Goal: Task Accomplishment & Management: Complete application form

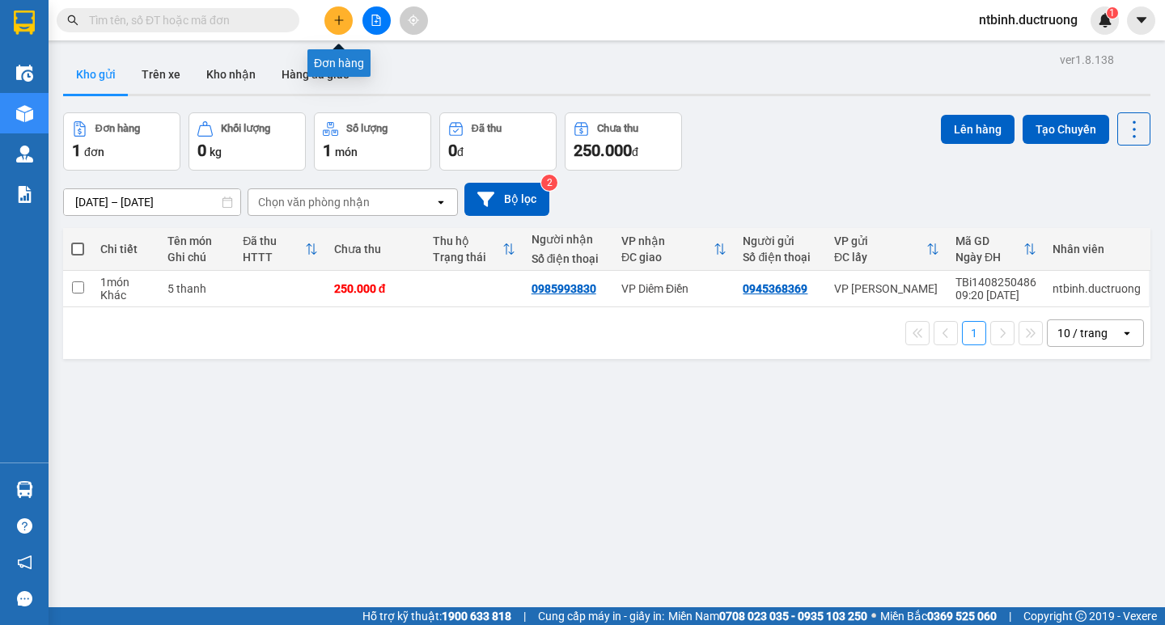
click at [341, 14] on button at bounding box center [338, 20] width 28 height 28
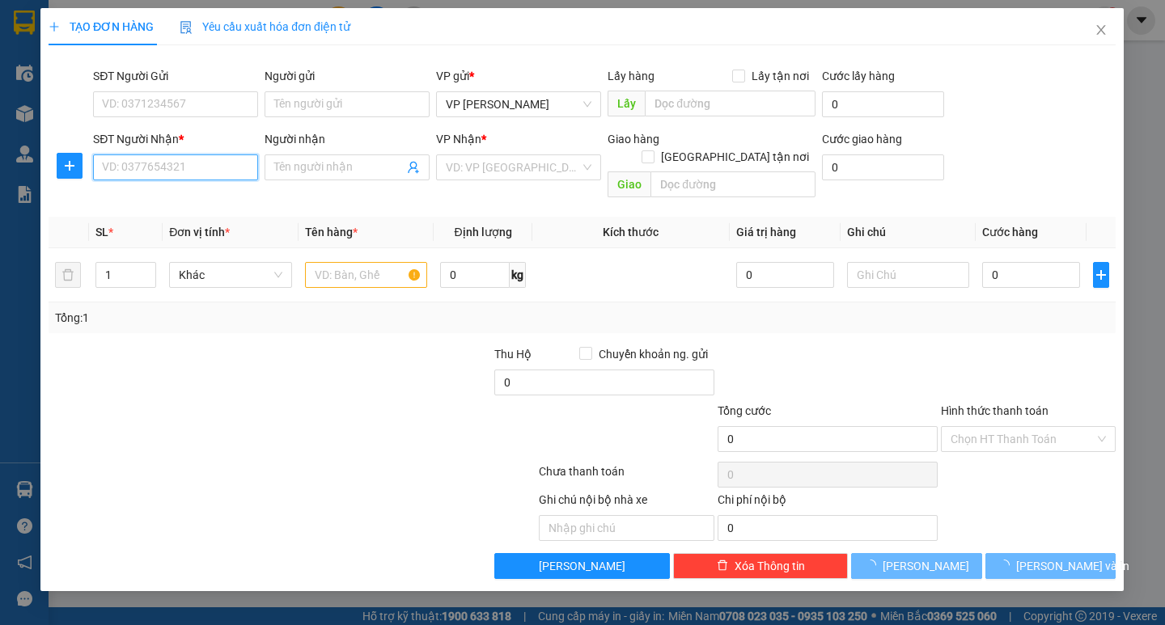
click at [171, 179] on input "SĐT Người Nhận *" at bounding box center [176, 168] width 165 height 26
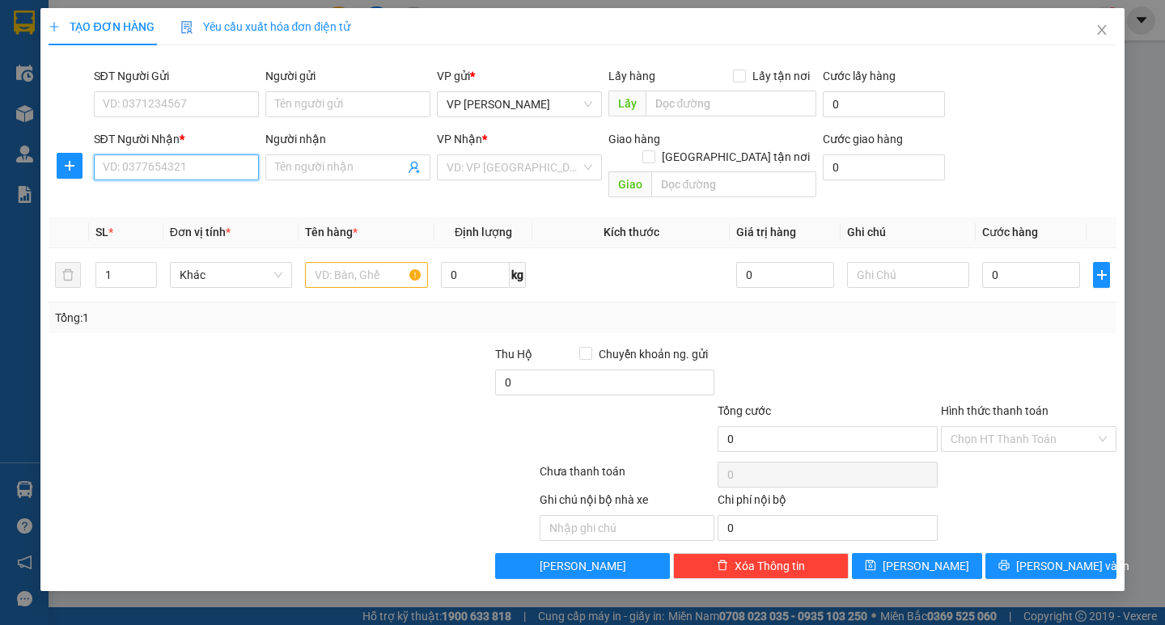
click at [187, 164] on input "SĐT Người Nhận *" at bounding box center [176, 168] width 165 height 26
click at [126, 173] on input "0983283391" at bounding box center [176, 168] width 165 height 26
click at [126, 173] on input "098283391" at bounding box center [176, 168] width 165 height 26
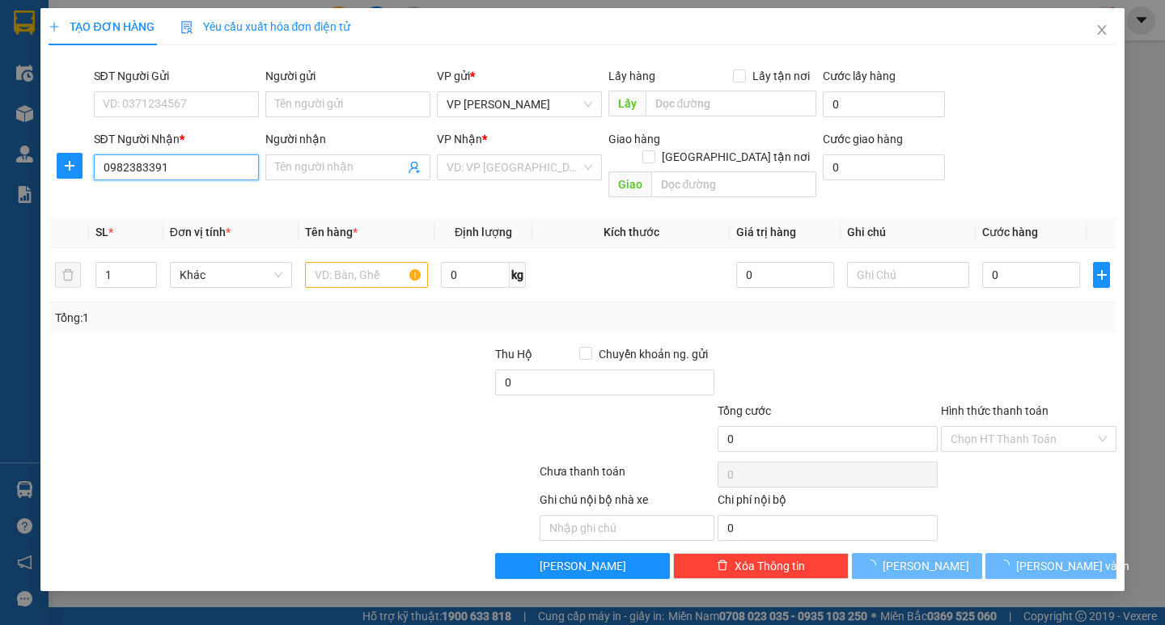
click at [212, 167] on input "0982383391" at bounding box center [176, 168] width 165 height 26
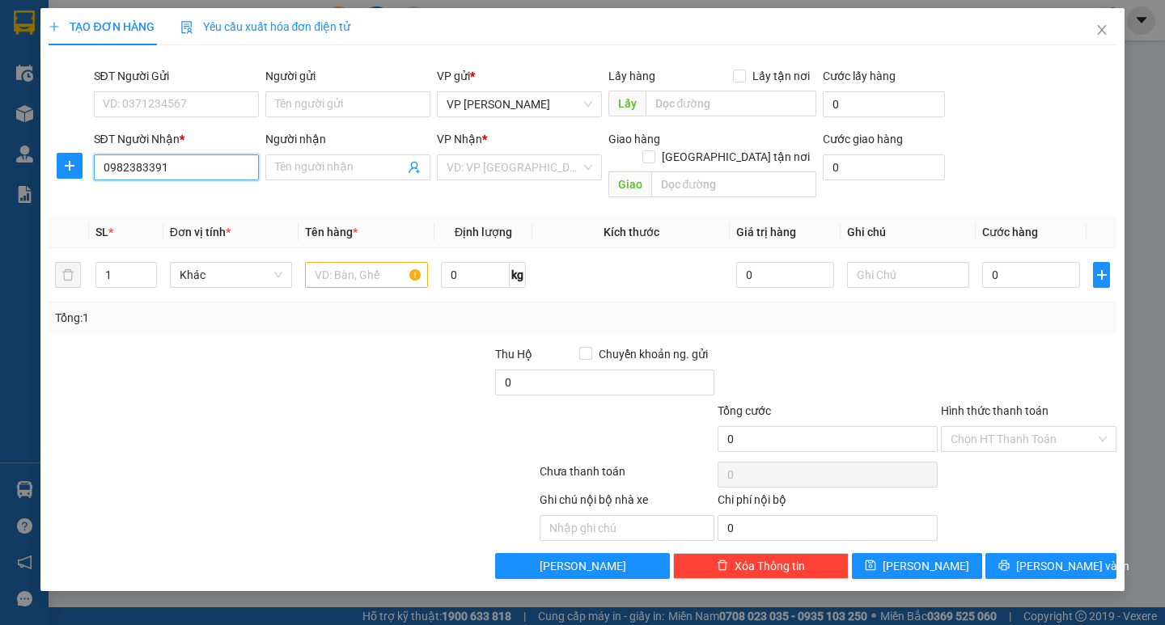
click at [122, 175] on input "0982383391" at bounding box center [176, 168] width 165 height 26
click at [122, 177] on input "092383391" at bounding box center [176, 168] width 165 height 26
click at [125, 172] on input "092383391" at bounding box center [176, 168] width 165 height 26
click at [176, 172] on input "093283391" at bounding box center [176, 168] width 165 height 26
click at [154, 172] on input "093283391" at bounding box center [176, 168] width 165 height 26
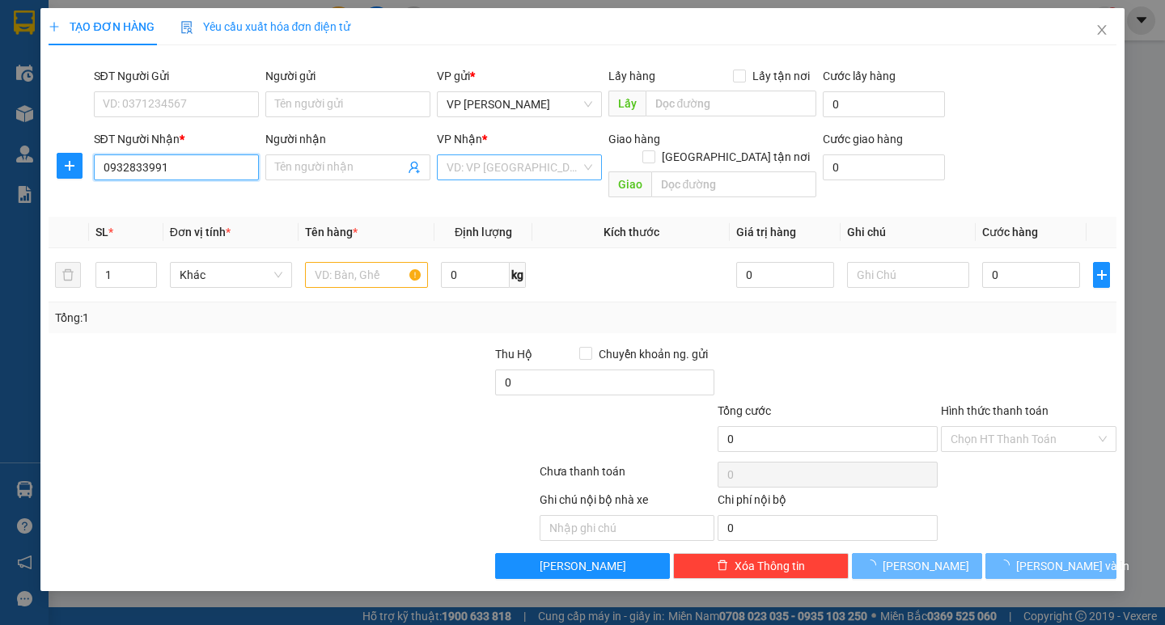
type input "0932833991"
click at [489, 164] on input "search" at bounding box center [514, 167] width 134 height 24
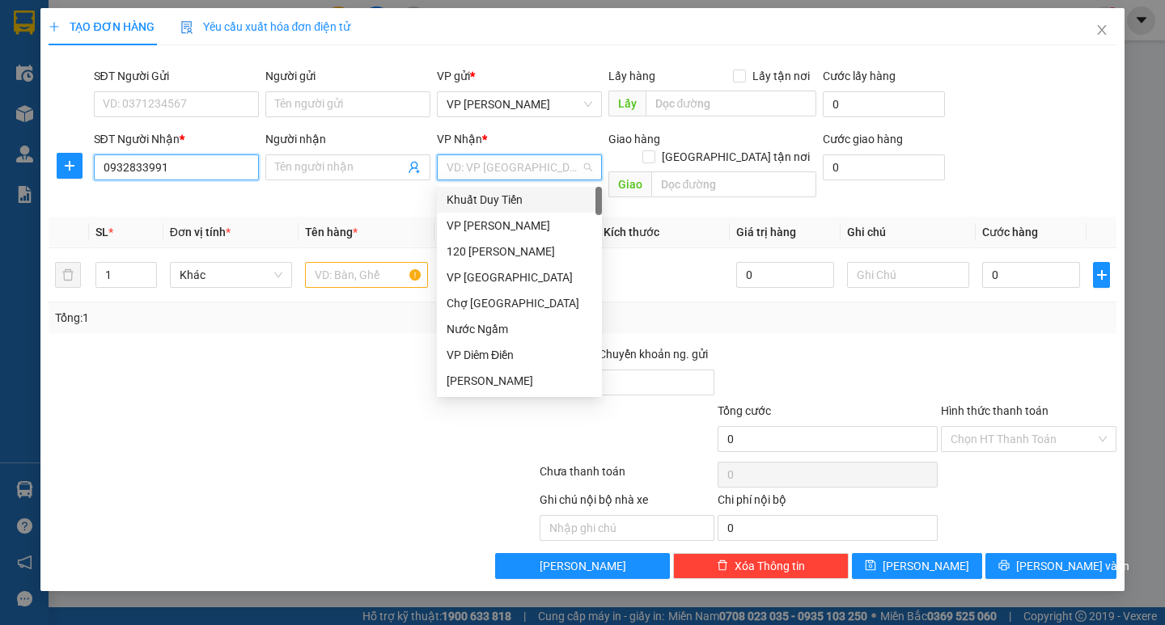
click at [215, 170] on input "0932833991" at bounding box center [176, 168] width 165 height 26
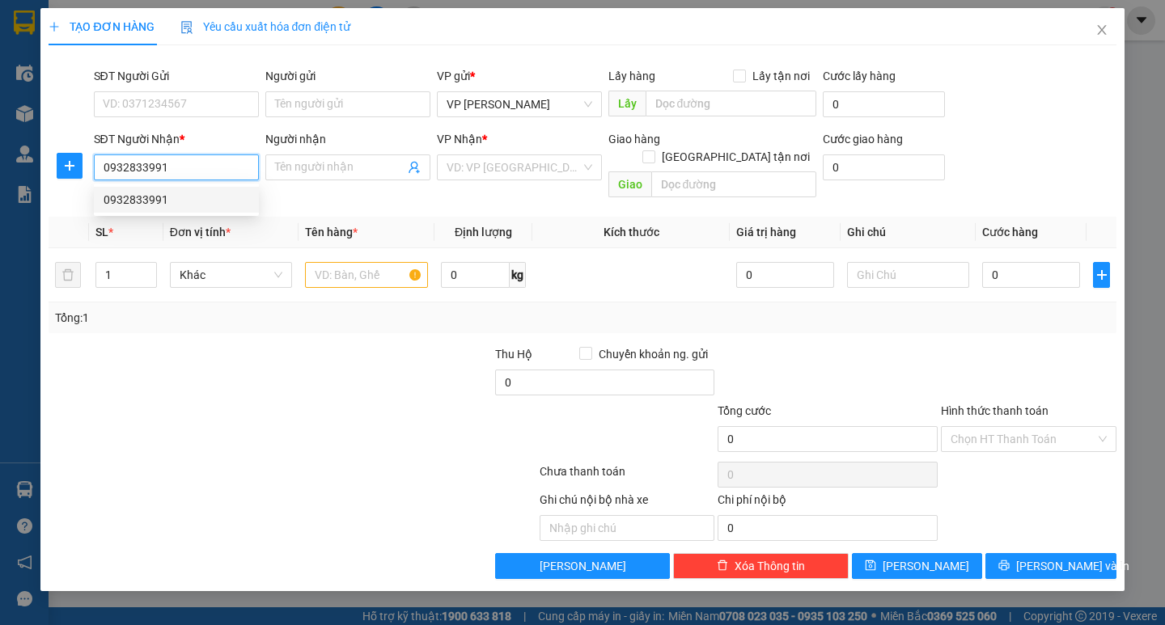
click at [177, 208] on div "0932833991" at bounding box center [177, 200] width 146 height 18
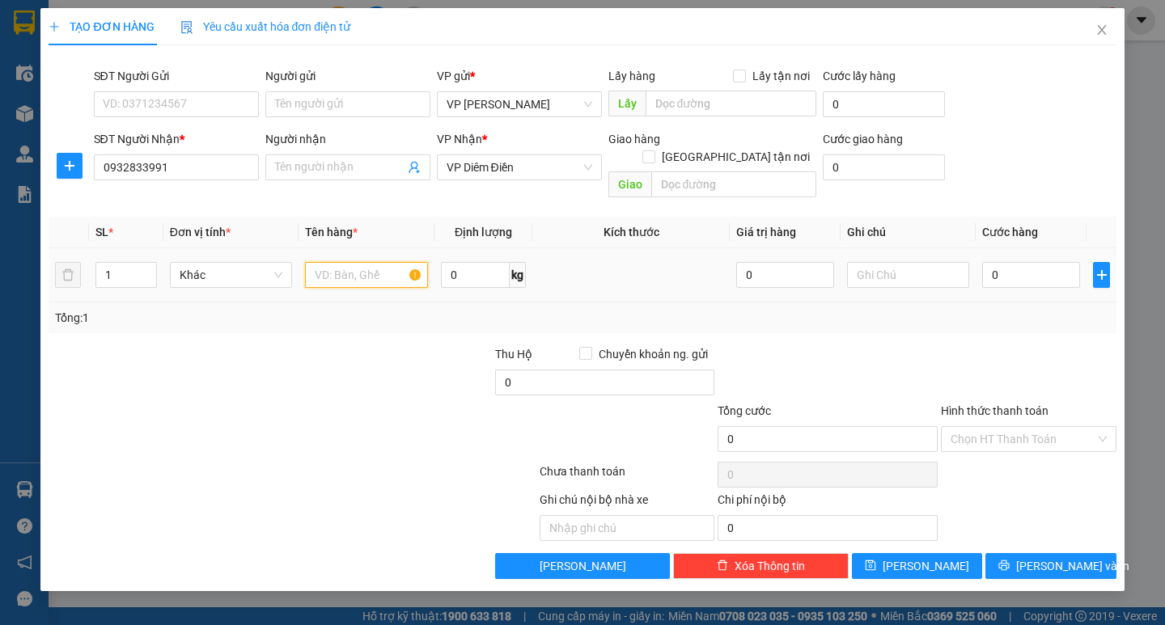
click at [364, 262] on input "text" at bounding box center [366, 275] width 122 height 26
type input "1 bọc nhỏ"
click at [1005, 262] on input "0" at bounding box center [1031, 275] width 98 height 26
click at [987, 263] on input "0" at bounding box center [1031, 275] width 98 height 26
type input "30"
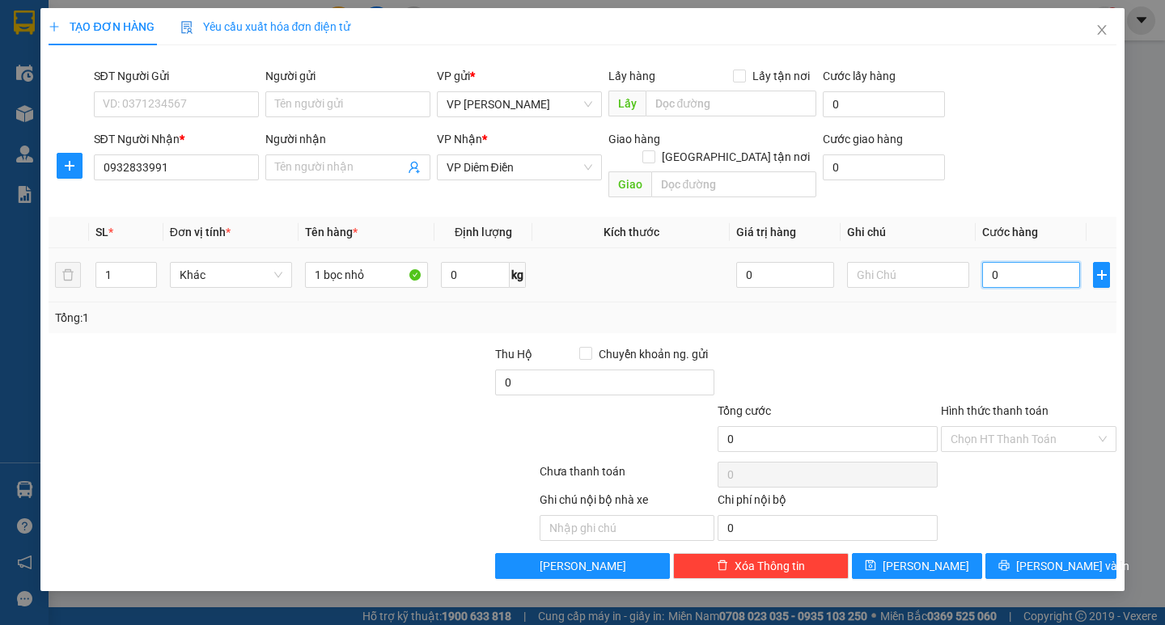
type input "30"
click at [986, 283] on td "30" at bounding box center [1031, 275] width 111 height 54
type input "30.000"
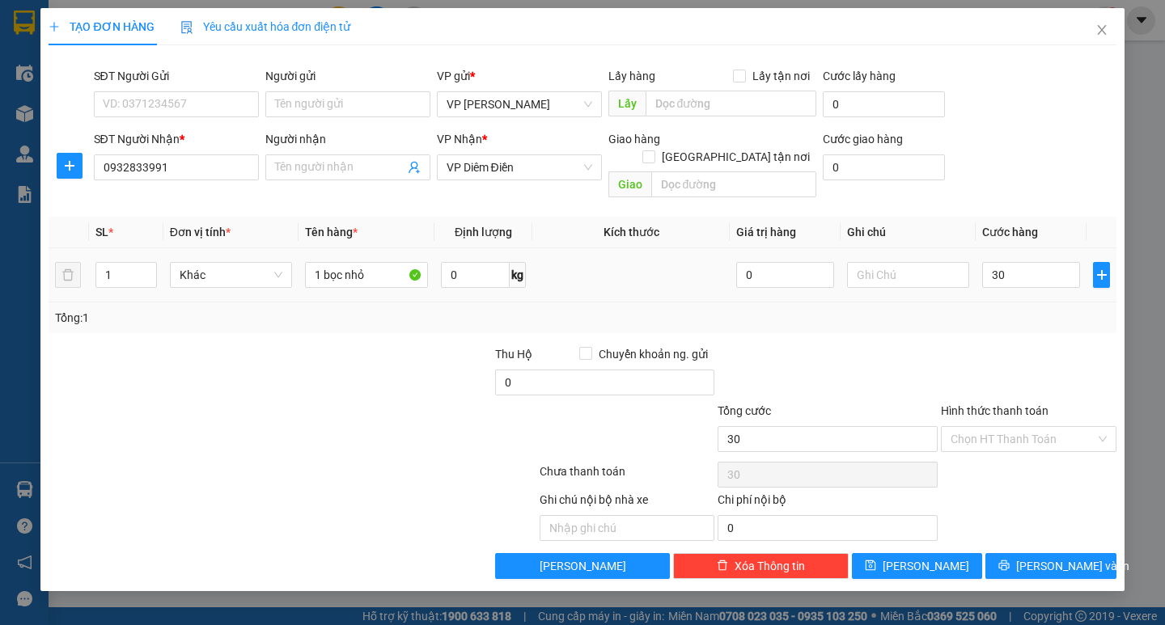
type input "30.000"
click at [1010, 560] on icon "printer" at bounding box center [1003, 565] width 11 height 11
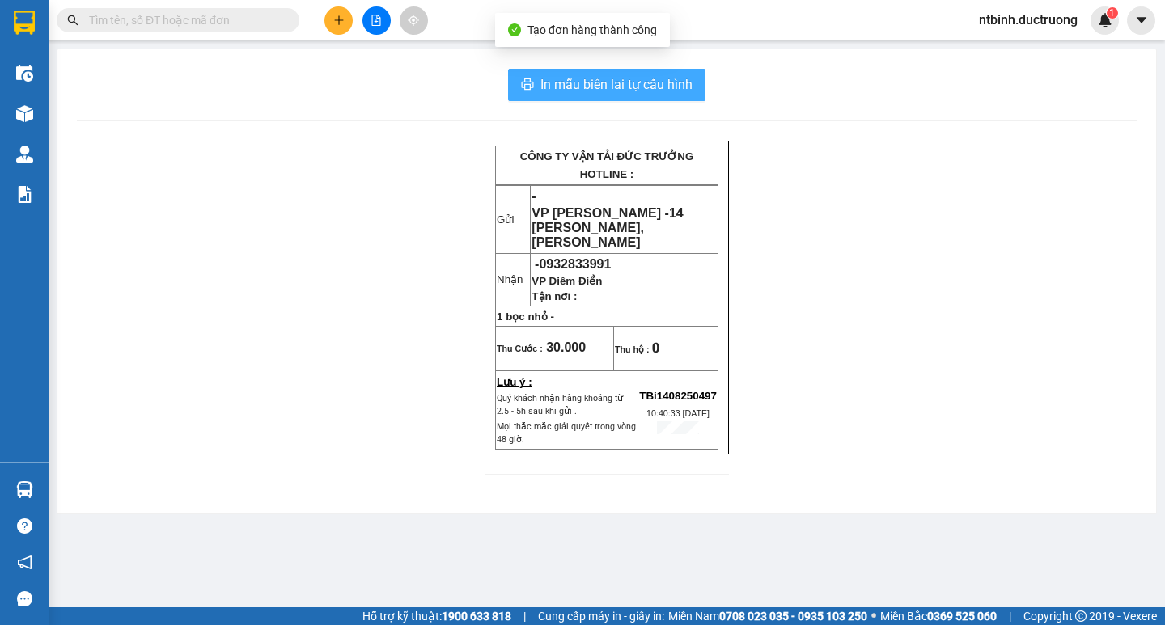
click at [611, 88] on span "In mẫu biên lai tự cấu hình" at bounding box center [616, 84] width 152 height 20
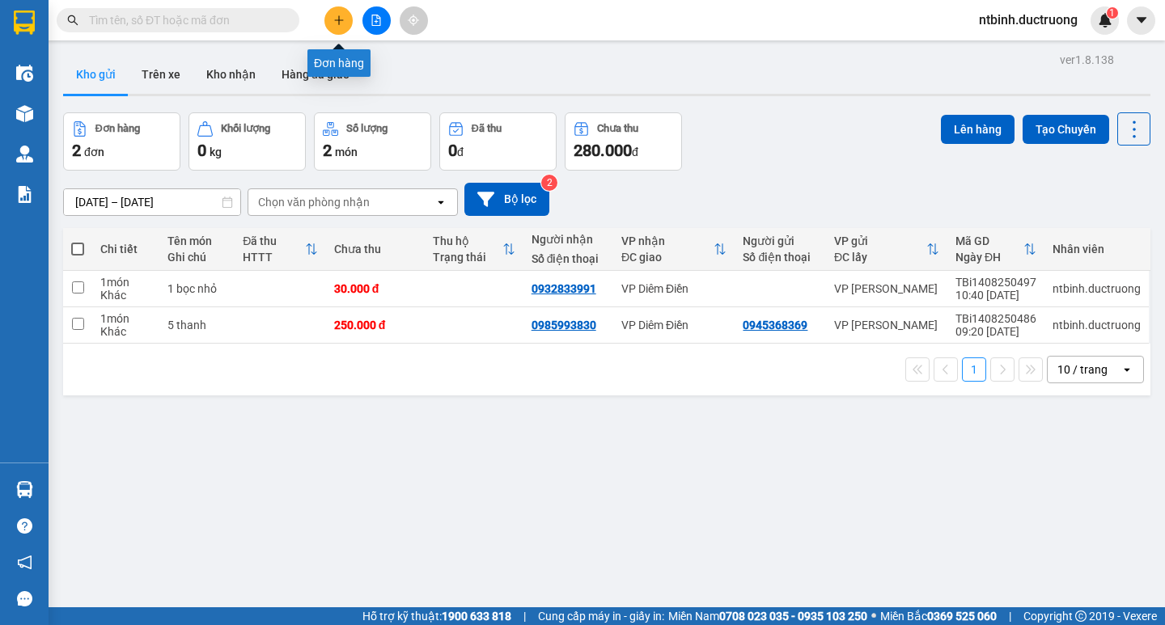
click at [345, 19] on button at bounding box center [338, 20] width 28 height 28
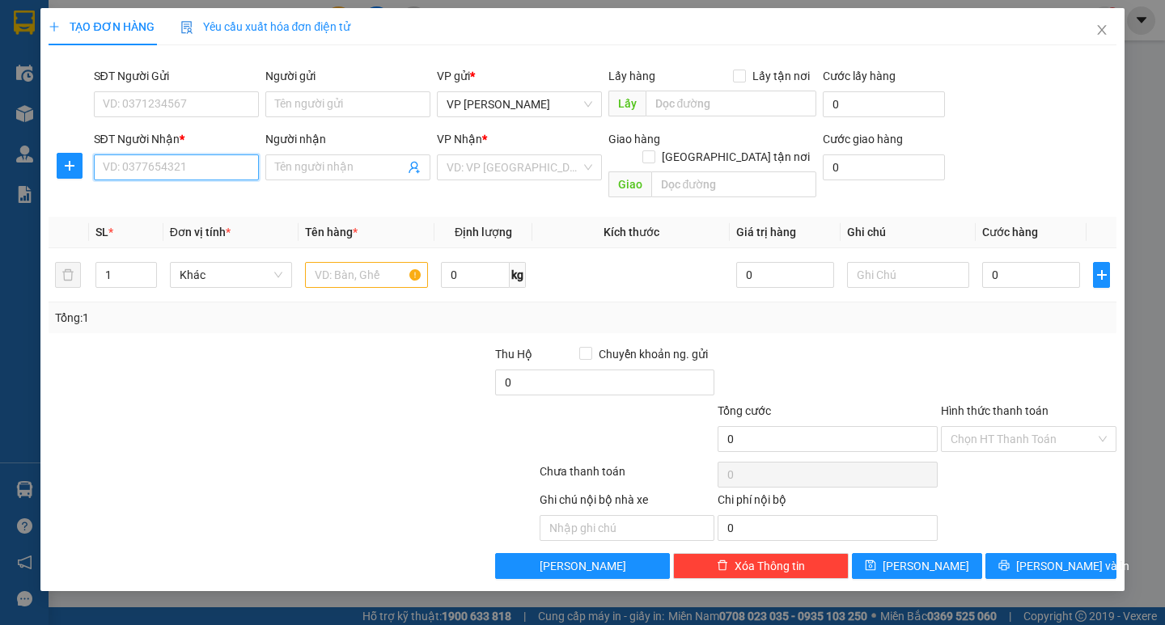
click at [186, 166] on input "SĐT Người Nhận *" at bounding box center [176, 168] width 165 height 26
click at [185, 197] on div "0383419992 - 0356161469" at bounding box center [177, 200] width 146 height 18
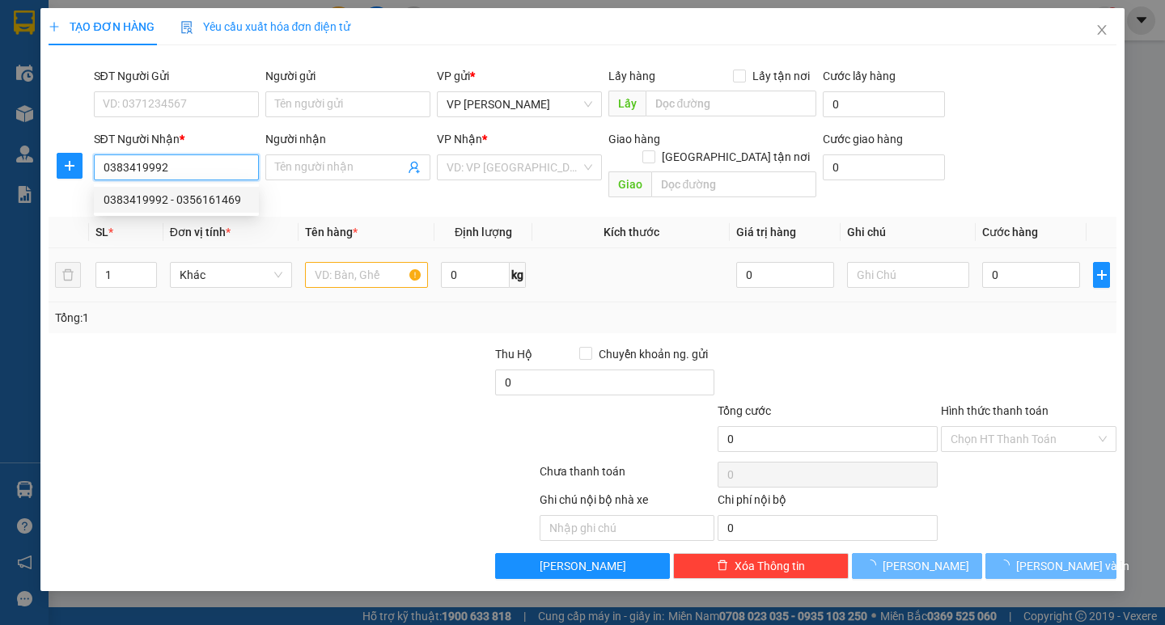
type input "0383419992"
type input "0356161469"
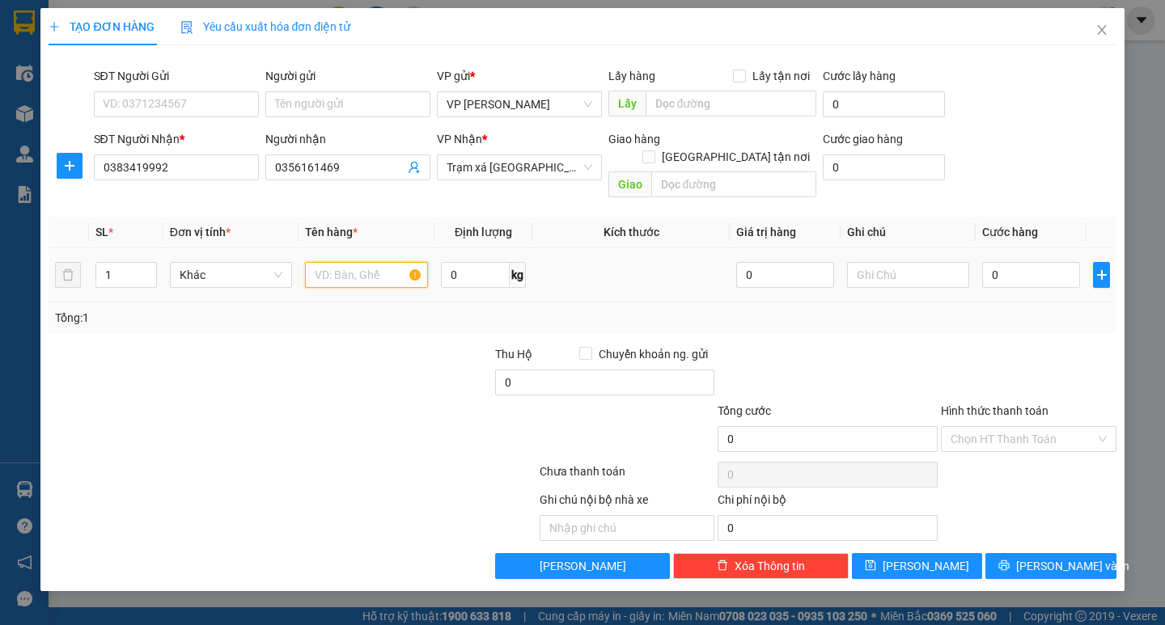
click at [355, 262] on input "text" at bounding box center [366, 275] width 122 height 26
type input "2 t sơn"
click at [998, 262] on input "0" at bounding box center [1031, 275] width 98 height 26
click at [989, 262] on input "0" at bounding box center [1031, 275] width 98 height 26
type input "60"
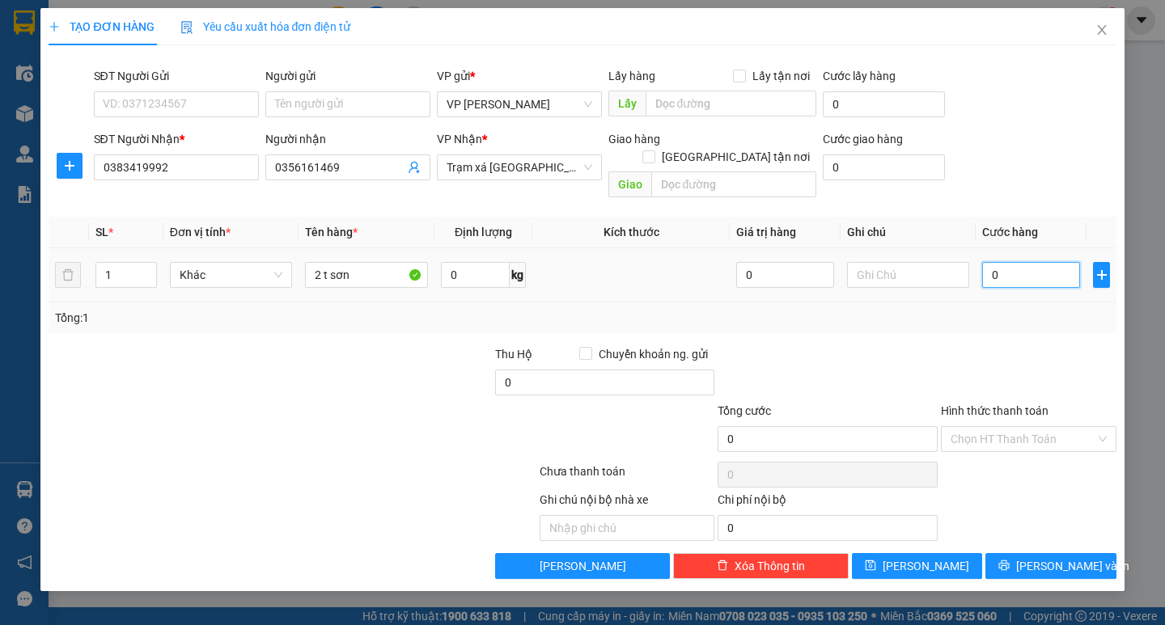
type input "60"
click at [1010, 318] on div "Transit Pickup Surcharge Ids Transit Deliver Surcharge Ids Transit Deliver Surc…" at bounding box center [582, 318] width 1067 height 521
type input "60.000"
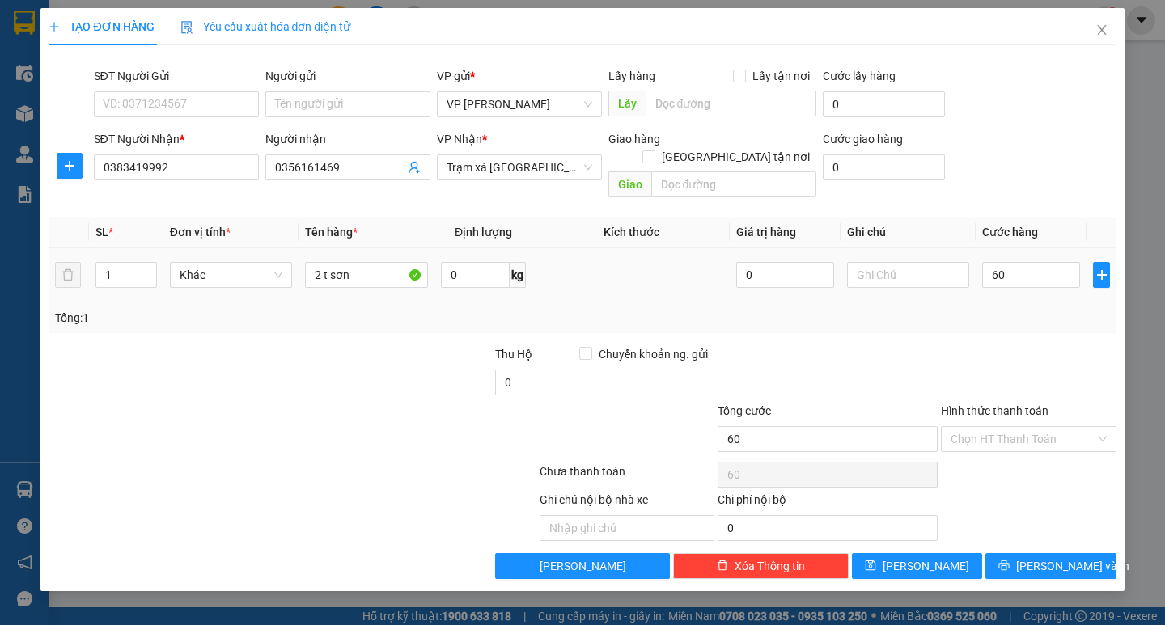
type input "60.000"
click at [1041, 557] on span "[PERSON_NAME] và In" at bounding box center [1072, 566] width 113 height 18
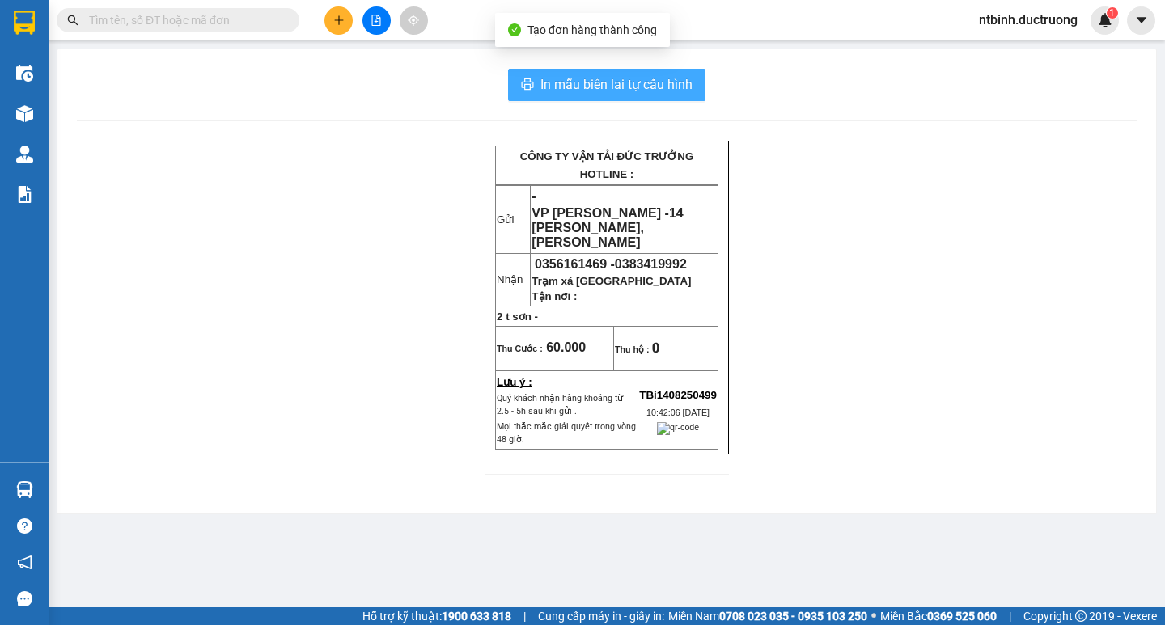
click at [589, 78] on span "In mẫu biên lai tự cấu hình" at bounding box center [616, 84] width 152 height 20
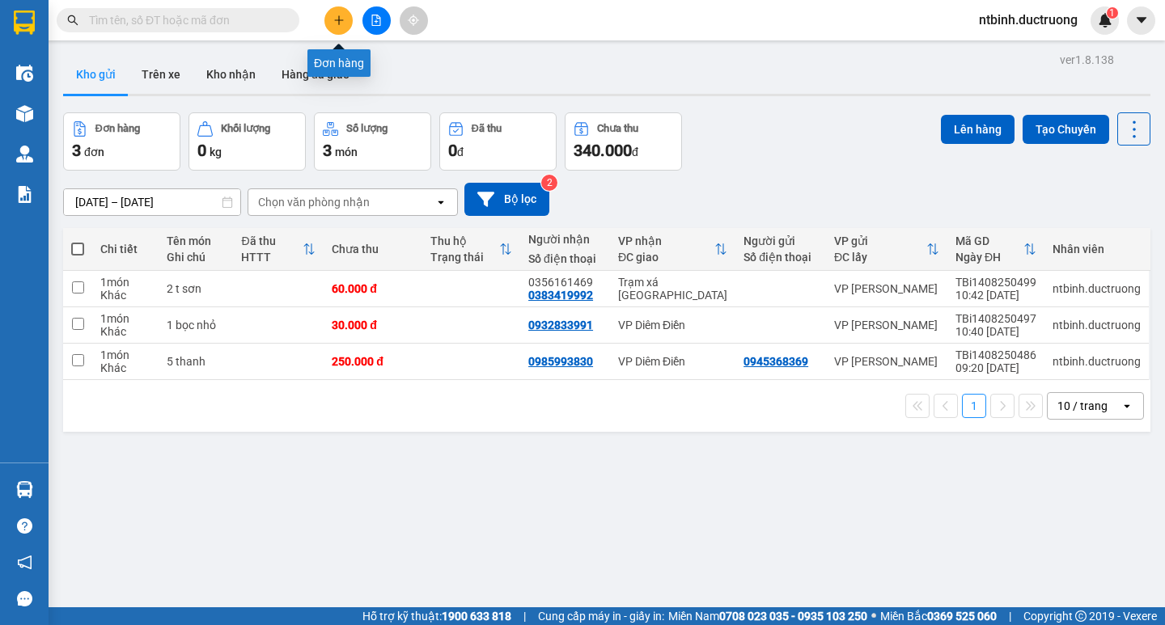
click at [341, 28] on button at bounding box center [338, 20] width 28 height 28
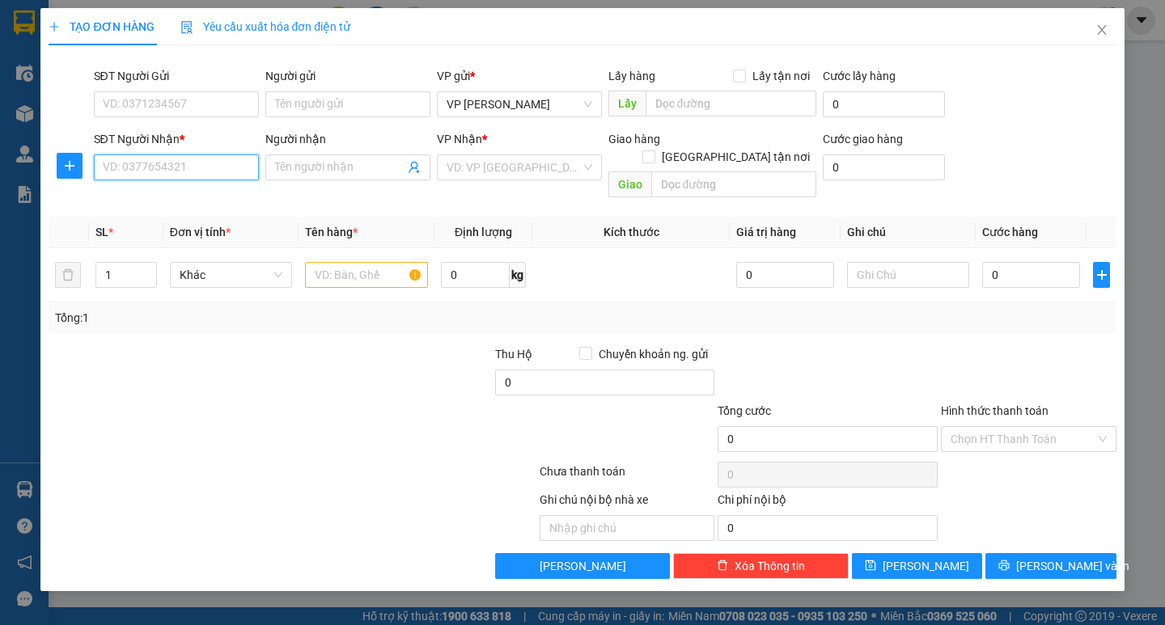
click at [199, 169] on input "SĐT Người Nhận *" at bounding box center [176, 168] width 165 height 26
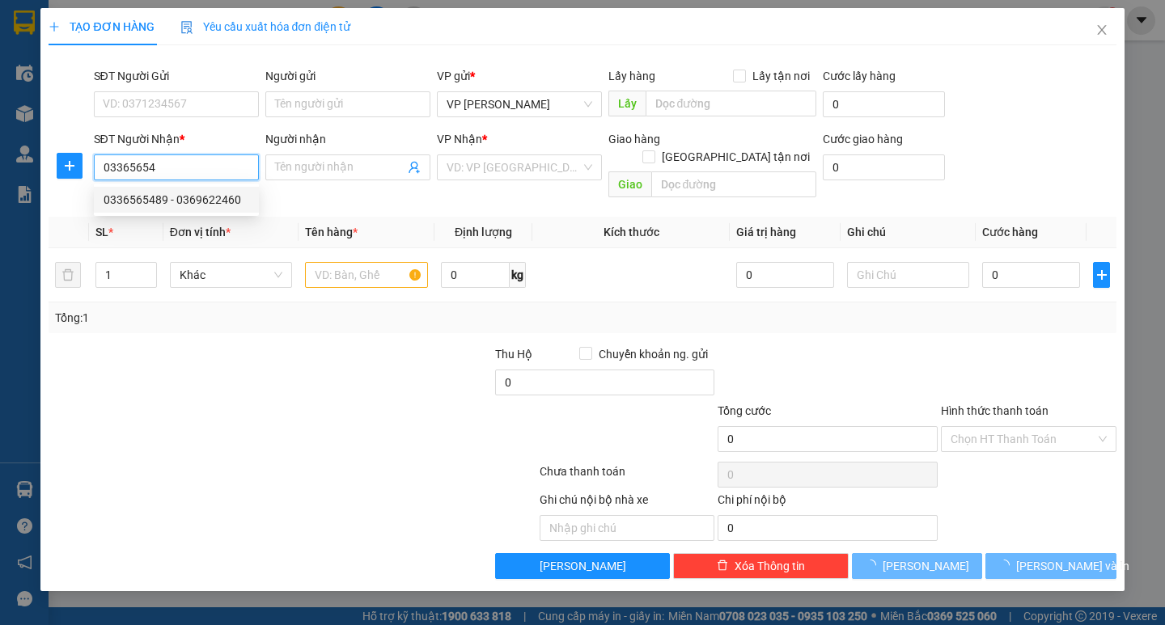
click at [152, 201] on div "0336565489 - 0369622460" at bounding box center [177, 200] width 146 height 18
type input "0336565489"
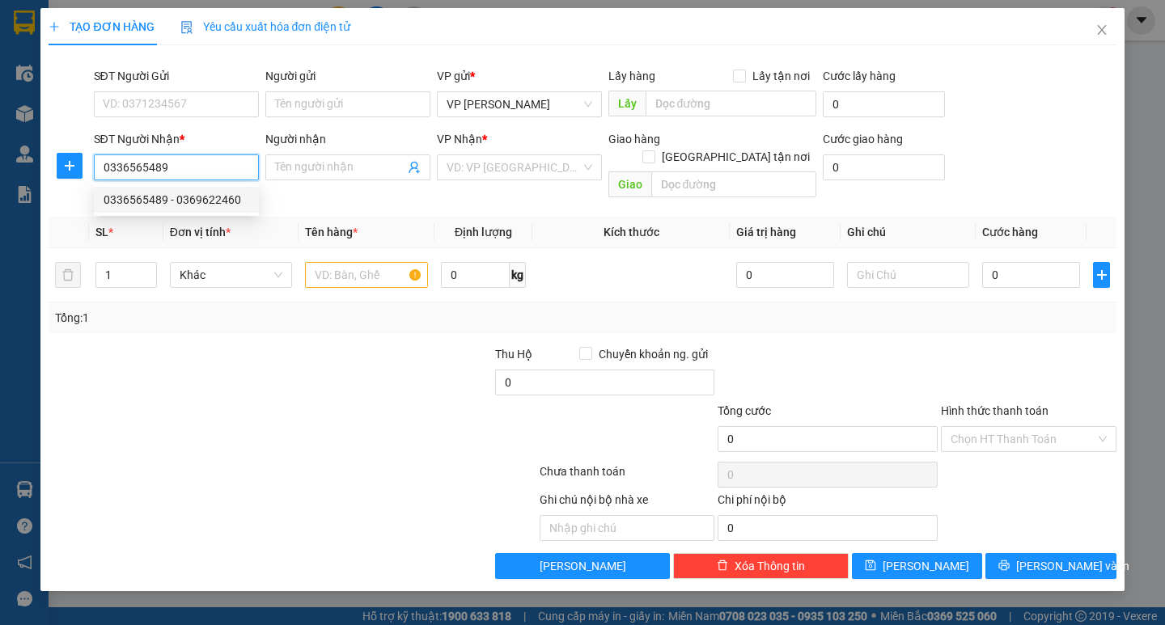
type input "0369622460"
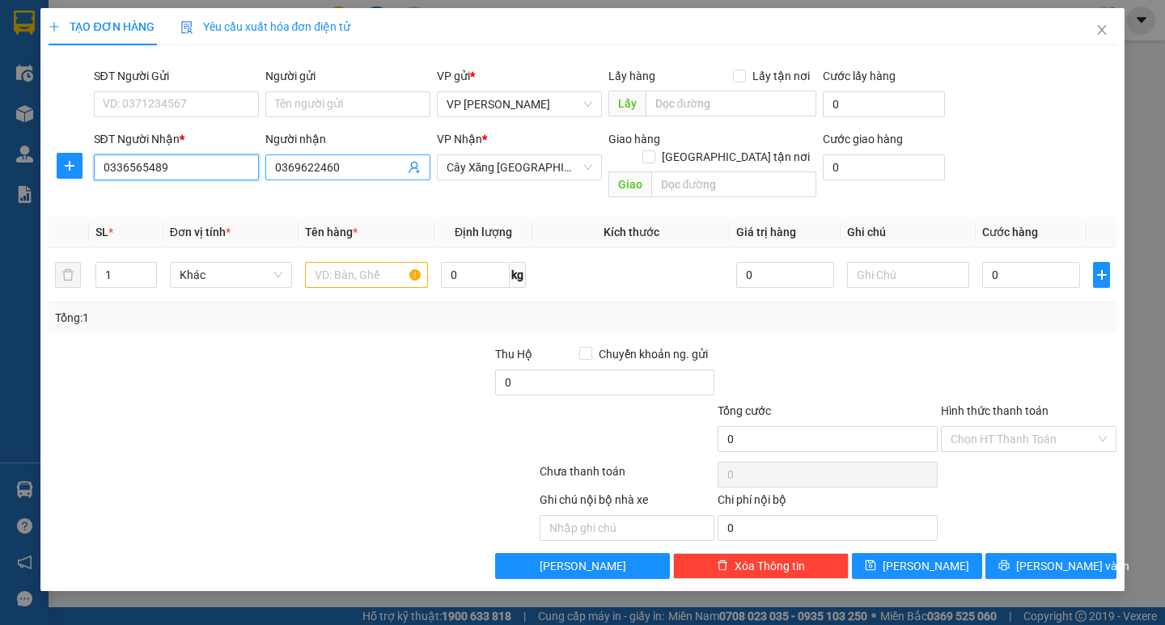
type input "0336565489"
drag, startPoint x: 347, startPoint y: 167, endPoint x: 265, endPoint y: 172, distance: 81.9
click at [265, 172] on span "0369622460" at bounding box center [347, 168] width 165 height 26
click at [585, 167] on span "Cây Xăng Thụy Dương" at bounding box center [520, 167] width 146 height 24
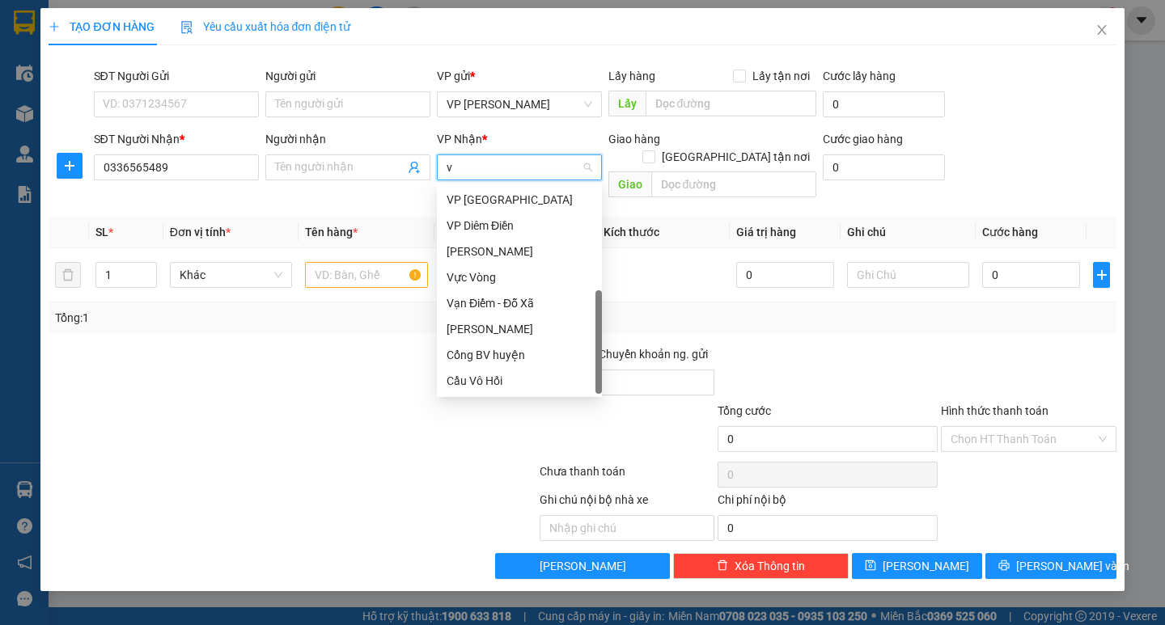
scroll to position [26, 0]
type input "vp"
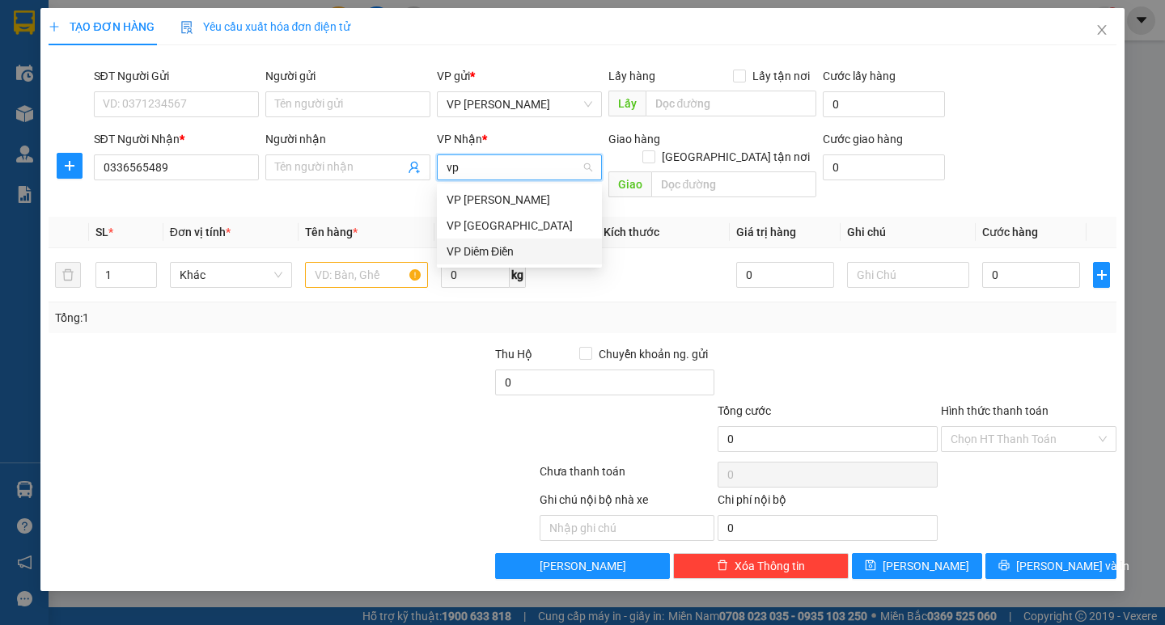
click at [537, 244] on div "VP Diêm Điền" at bounding box center [520, 252] width 146 height 18
click at [362, 263] on input "text" at bounding box center [366, 275] width 122 height 26
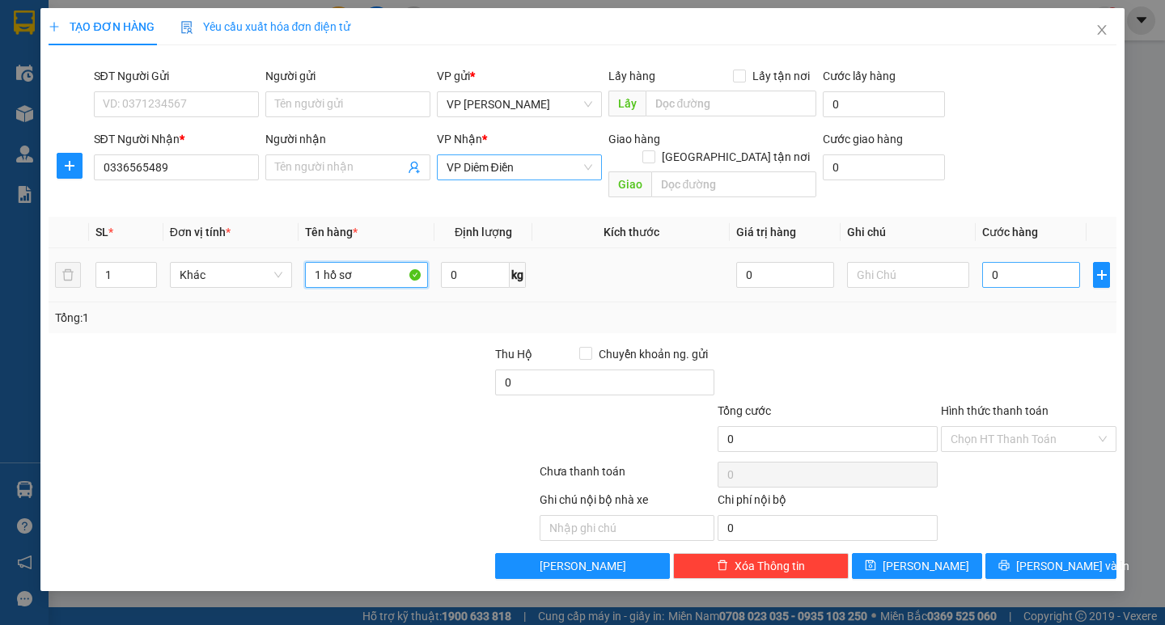
type input "1 hồ sơ"
click at [989, 262] on input "0" at bounding box center [1031, 275] width 98 height 26
click at [985, 262] on input "0" at bounding box center [1031, 275] width 98 height 26
type input "30"
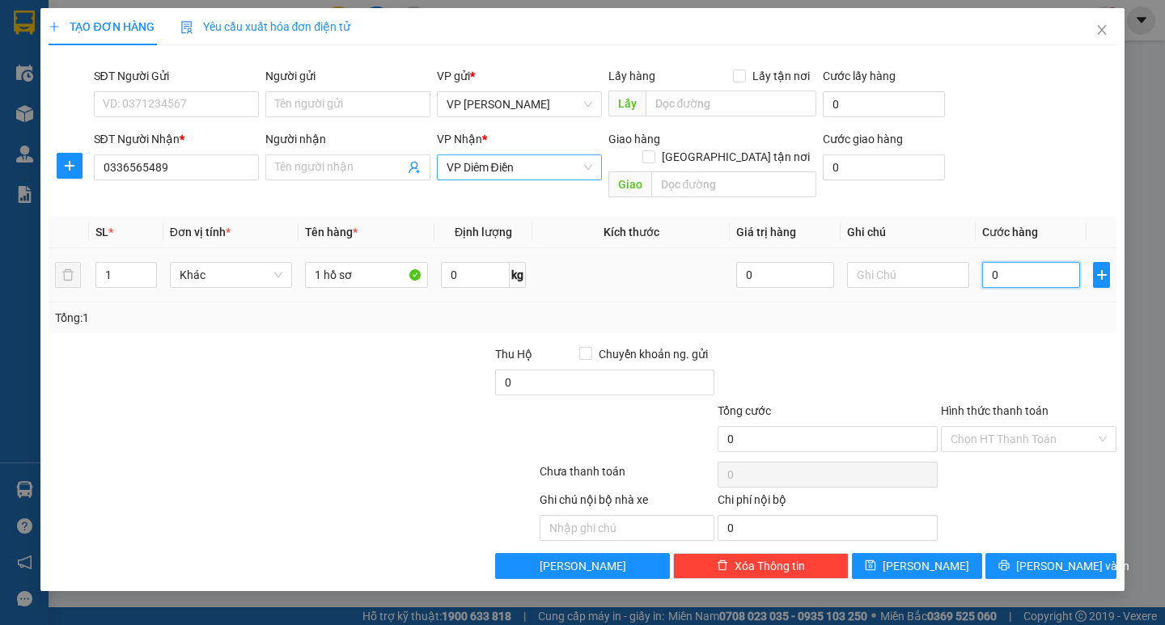
type input "30"
drag, startPoint x: 987, startPoint y: 298, endPoint x: 994, endPoint y: 320, distance: 23.0
click at [988, 309] on div "Tổng: 1" at bounding box center [582, 318] width 1054 height 18
type input "30.000"
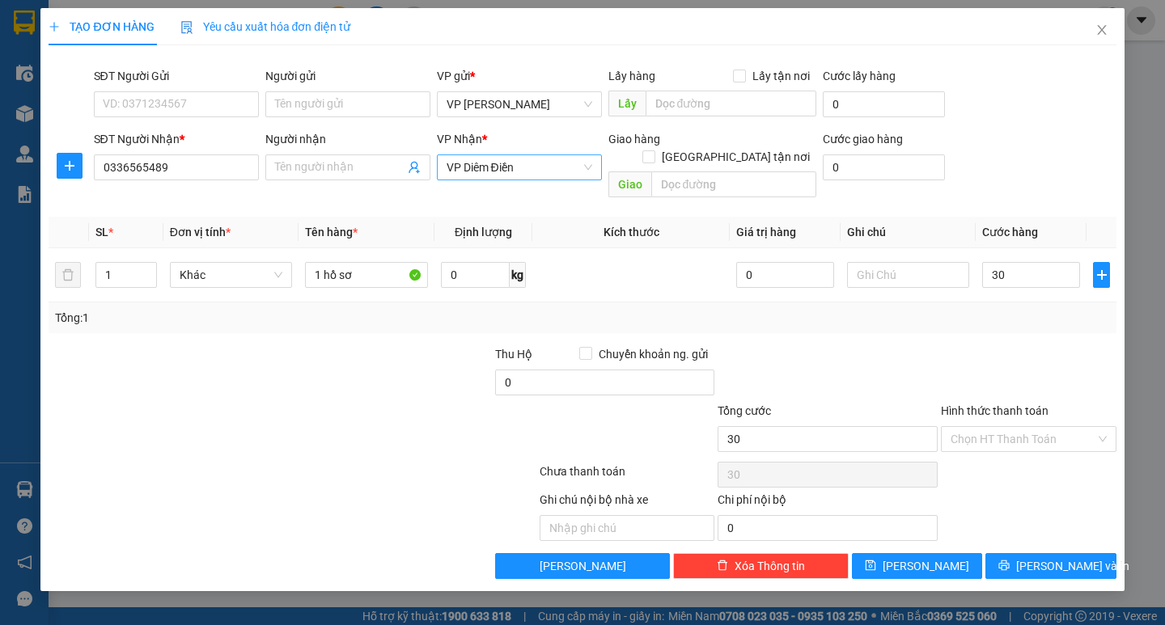
type input "30.000"
click at [1038, 557] on span "[PERSON_NAME] và In" at bounding box center [1072, 566] width 113 height 18
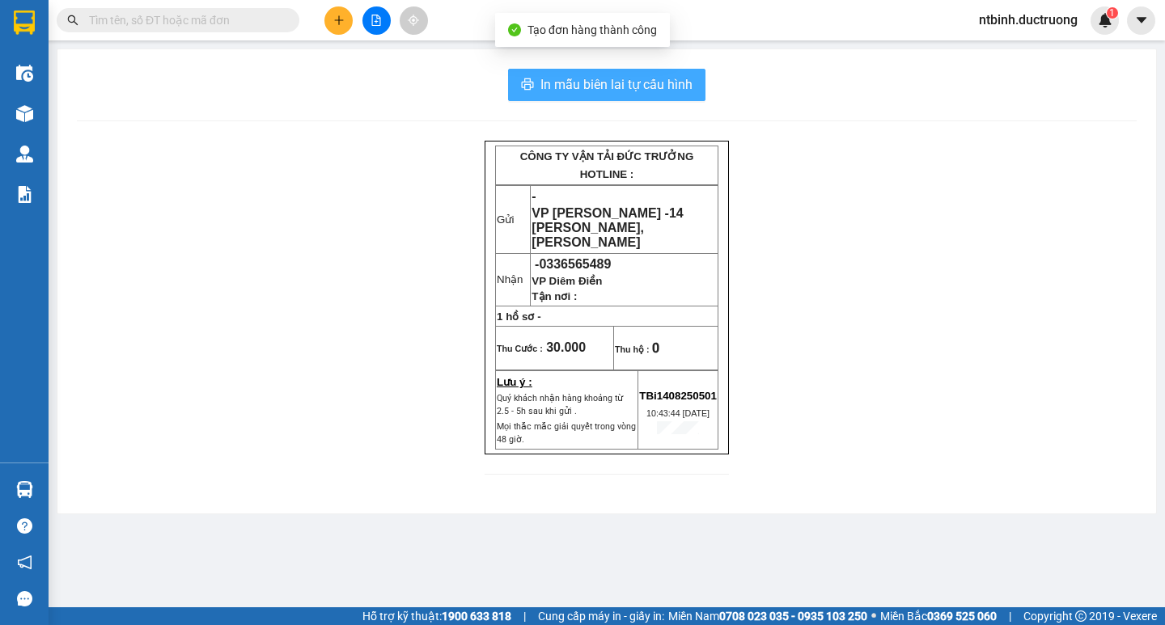
click at [651, 92] on span "In mẫu biên lai tự cấu hình" at bounding box center [616, 84] width 152 height 20
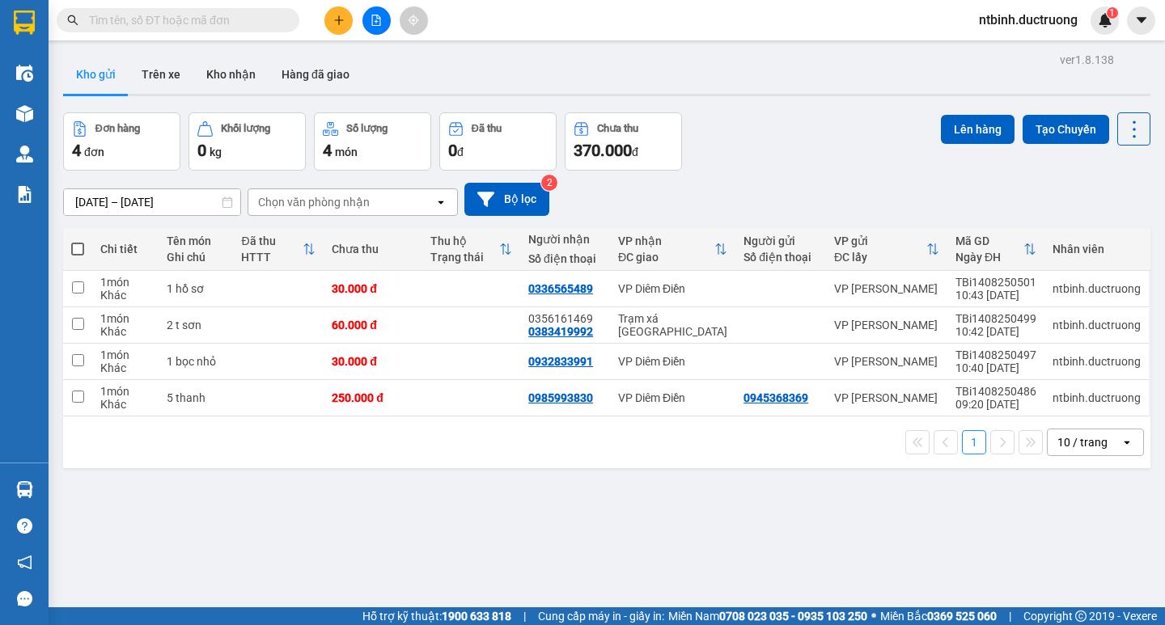
click at [345, 24] on button at bounding box center [338, 20] width 28 height 28
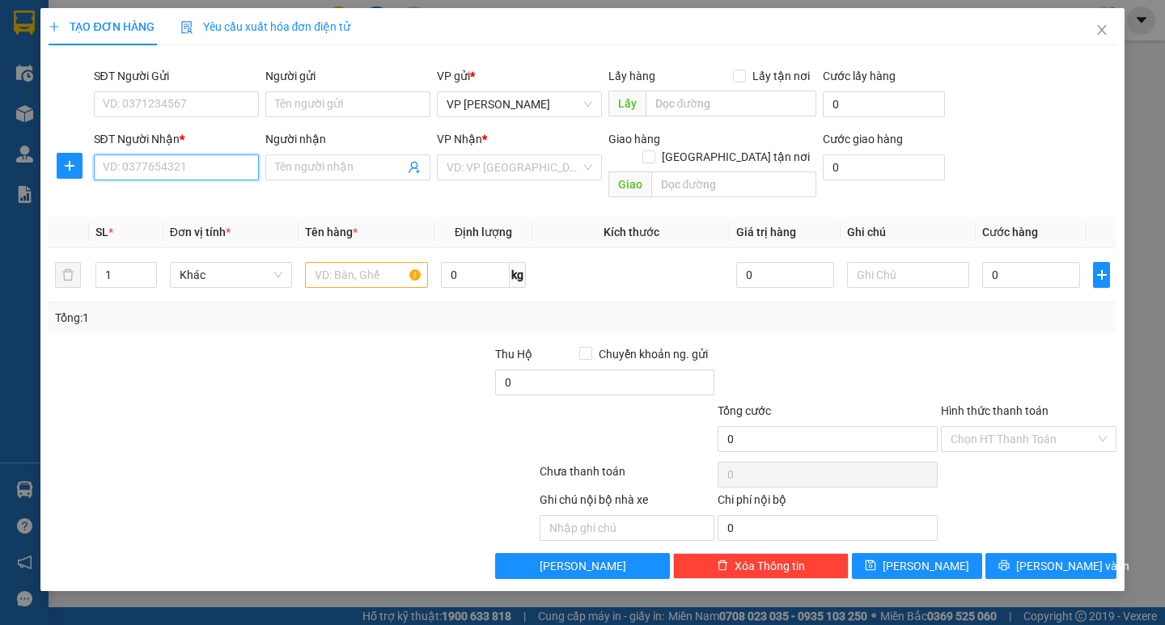
click at [194, 168] on input "SĐT Người Nhận *" at bounding box center [176, 168] width 165 height 26
type input "033279"
click at [167, 172] on input "SĐT Người Nhận *" at bounding box center [176, 168] width 165 height 26
type input "0332799271"
click at [488, 166] on input "search" at bounding box center [514, 167] width 134 height 24
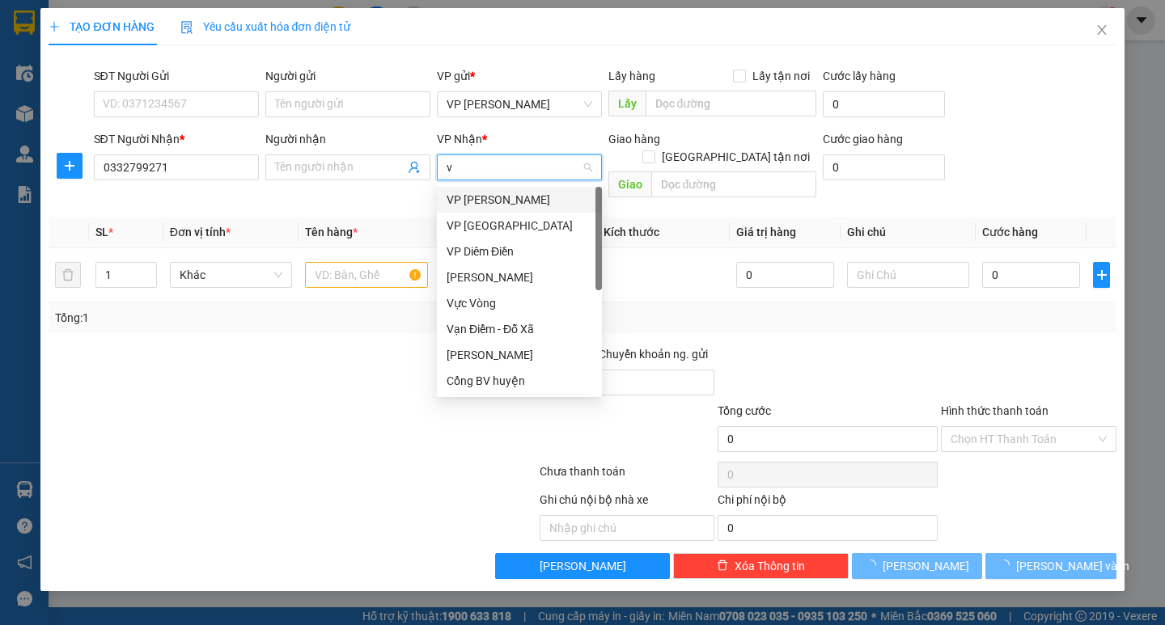
type input "vo"
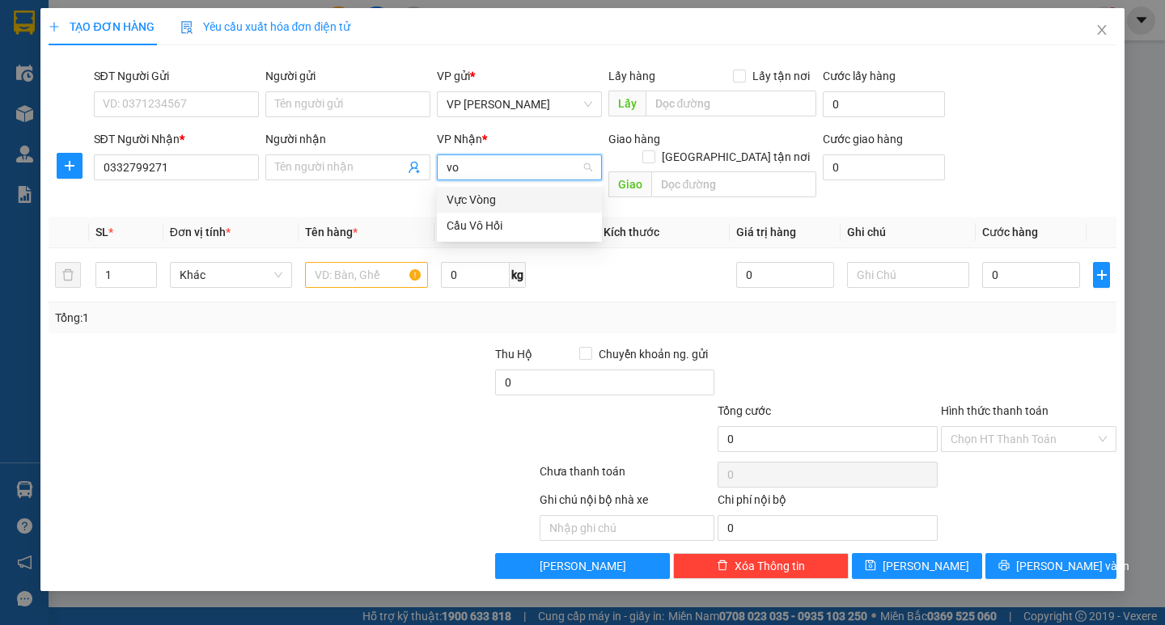
click at [477, 232] on div "Cầu Vô Hối" at bounding box center [520, 226] width 146 height 18
click at [345, 265] on input "text" at bounding box center [366, 275] width 122 height 26
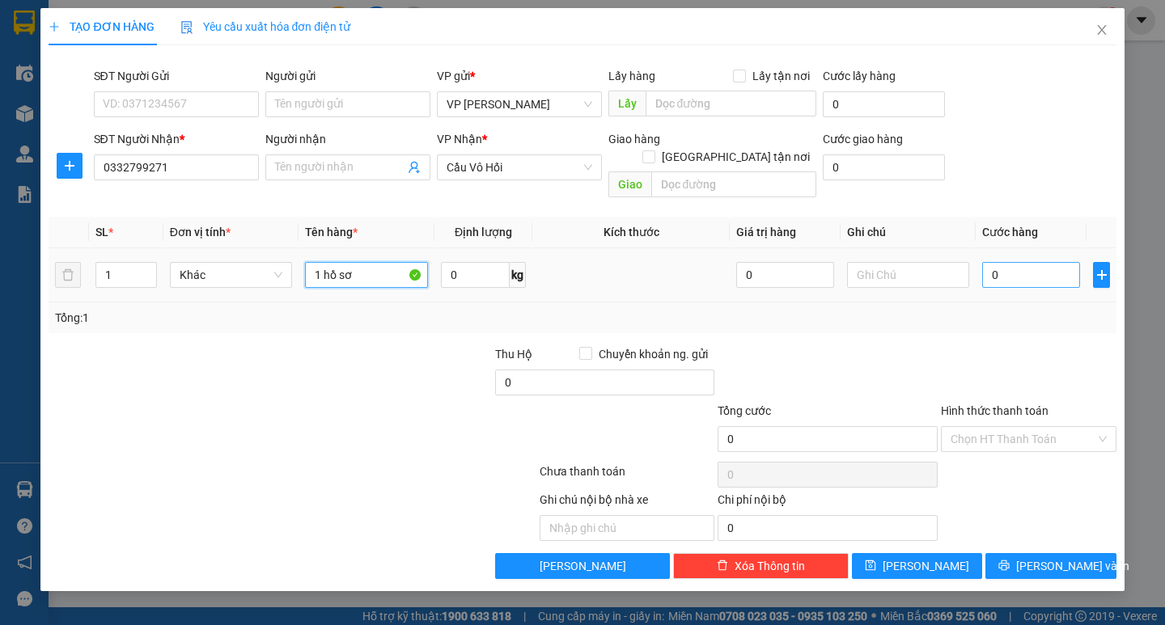
type input "1 hồ sơ"
click at [985, 265] on input "0" at bounding box center [1031, 275] width 98 height 26
type input "30"
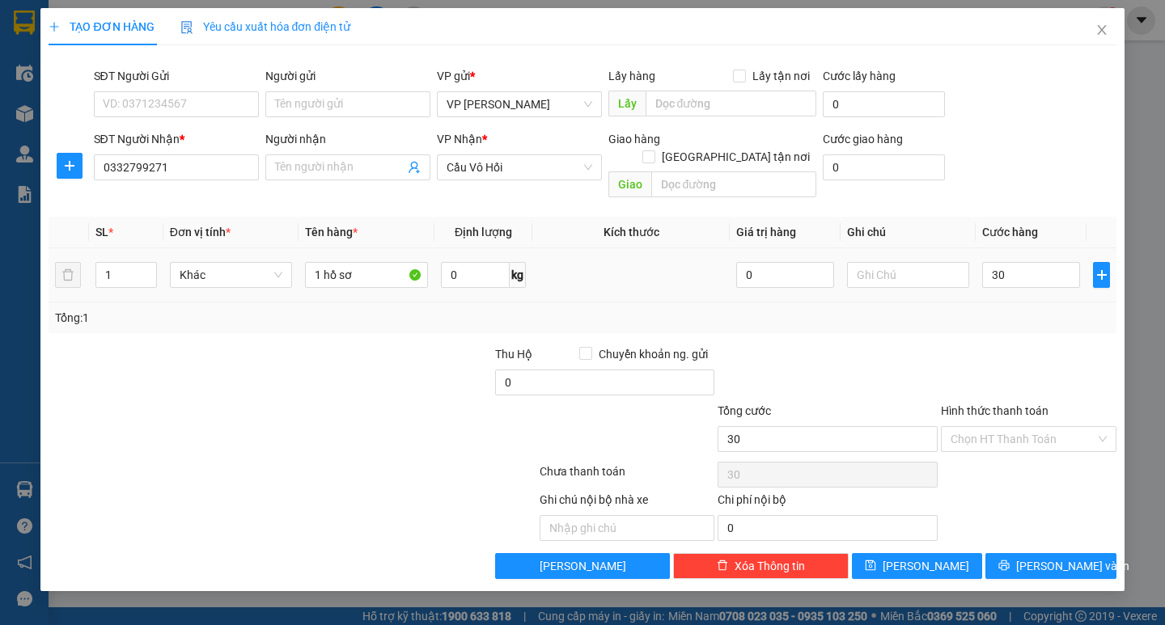
click at [998, 324] on div "Transit Pickup Surcharge Ids Transit Deliver Surcharge Ids Transit Deliver Surc…" at bounding box center [582, 318] width 1067 height 521
type input "30.000"
click at [1030, 427] on input "Hình thức thanh toán" at bounding box center [1023, 439] width 145 height 24
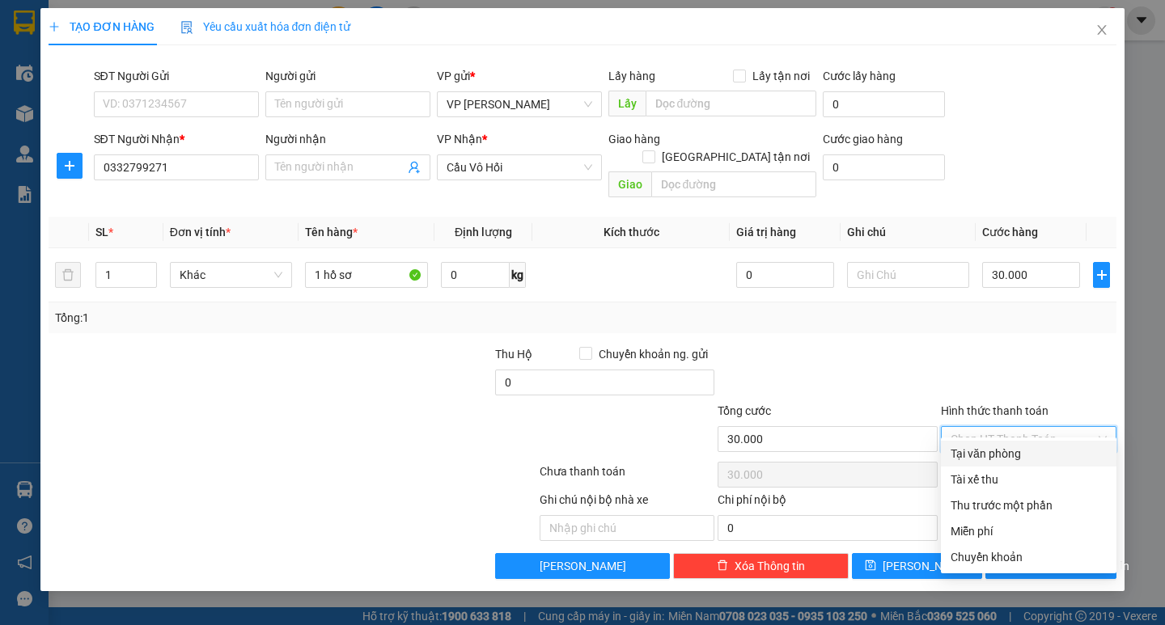
click at [1023, 457] on div "Tại văn phòng" at bounding box center [1029, 454] width 156 height 18
type input "0"
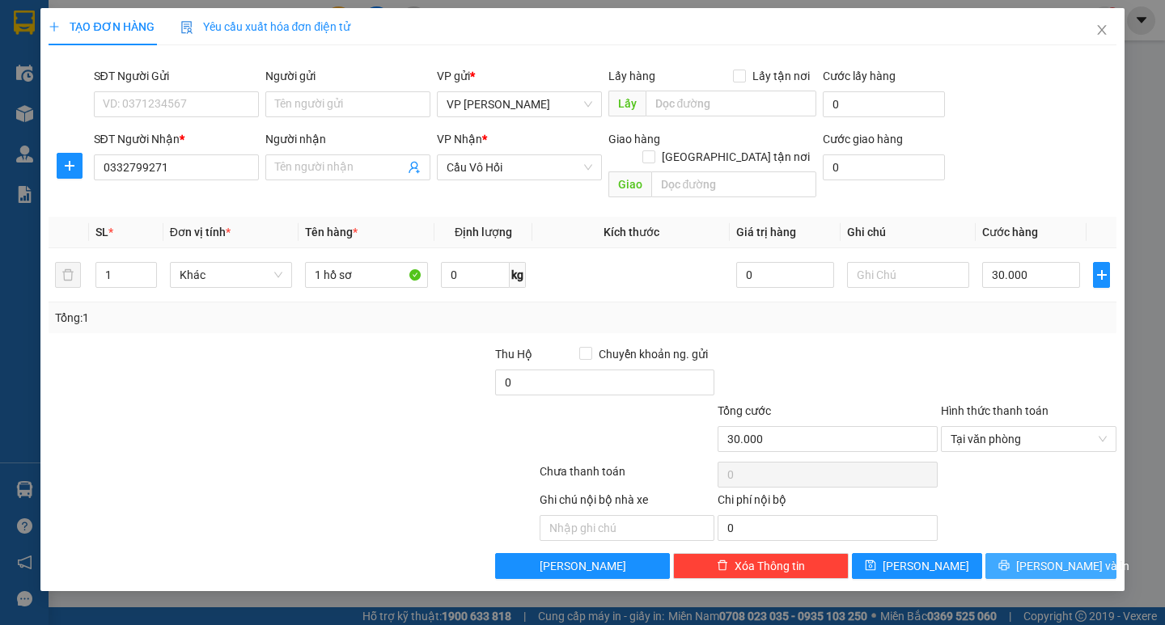
click at [1040, 557] on span "[PERSON_NAME] và In" at bounding box center [1072, 566] width 113 height 18
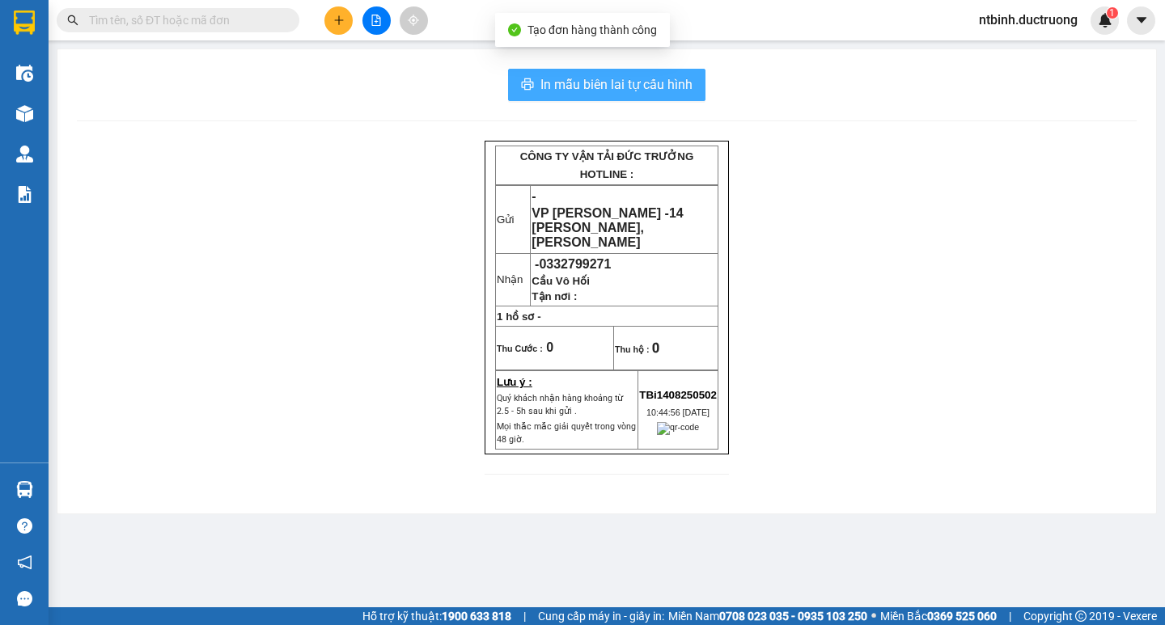
click at [544, 77] on span "In mẫu biên lai tự cấu hình" at bounding box center [616, 84] width 152 height 20
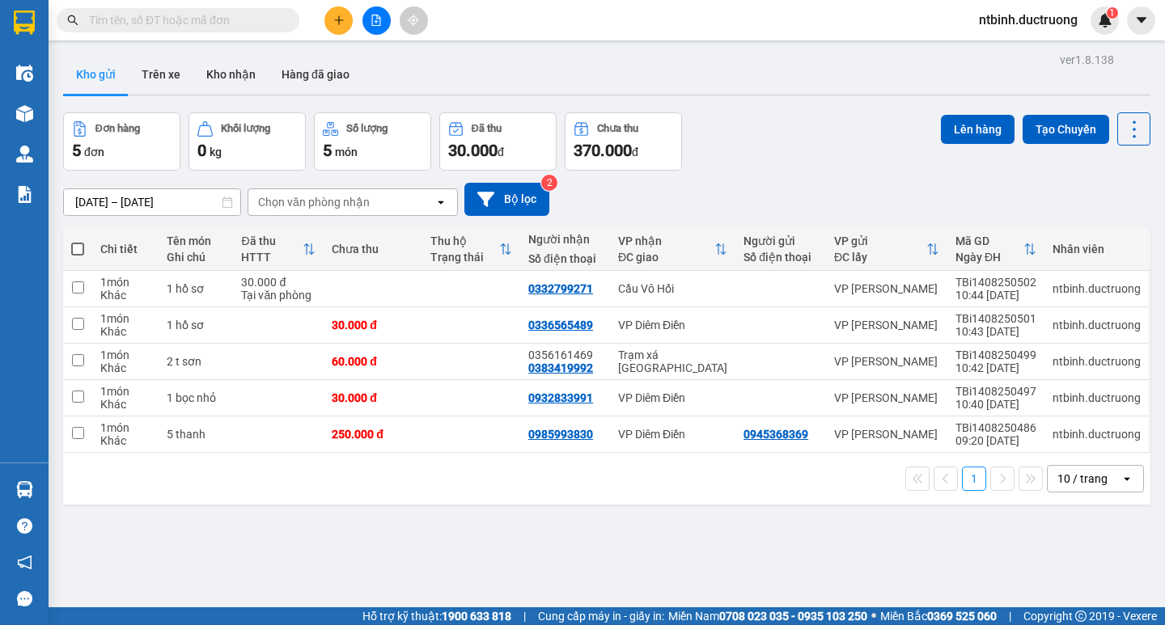
click at [333, 30] on button at bounding box center [338, 20] width 28 height 28
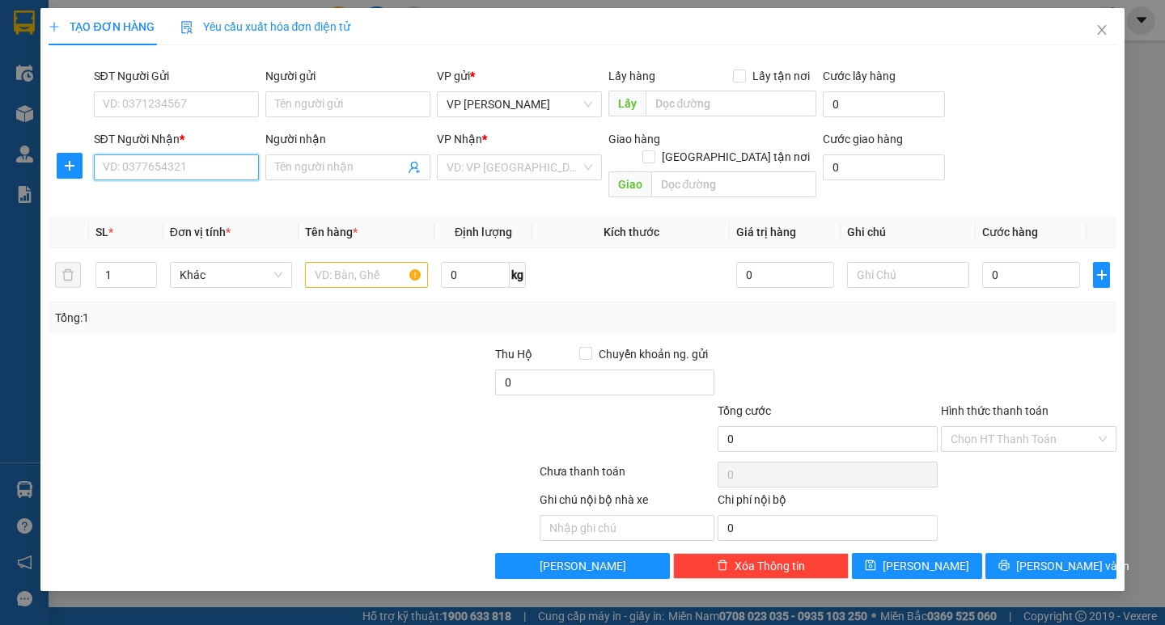
click at [160, 159] on input "SĐT Người Nhận *" at bounding box center [176, 168] width 165 height 26
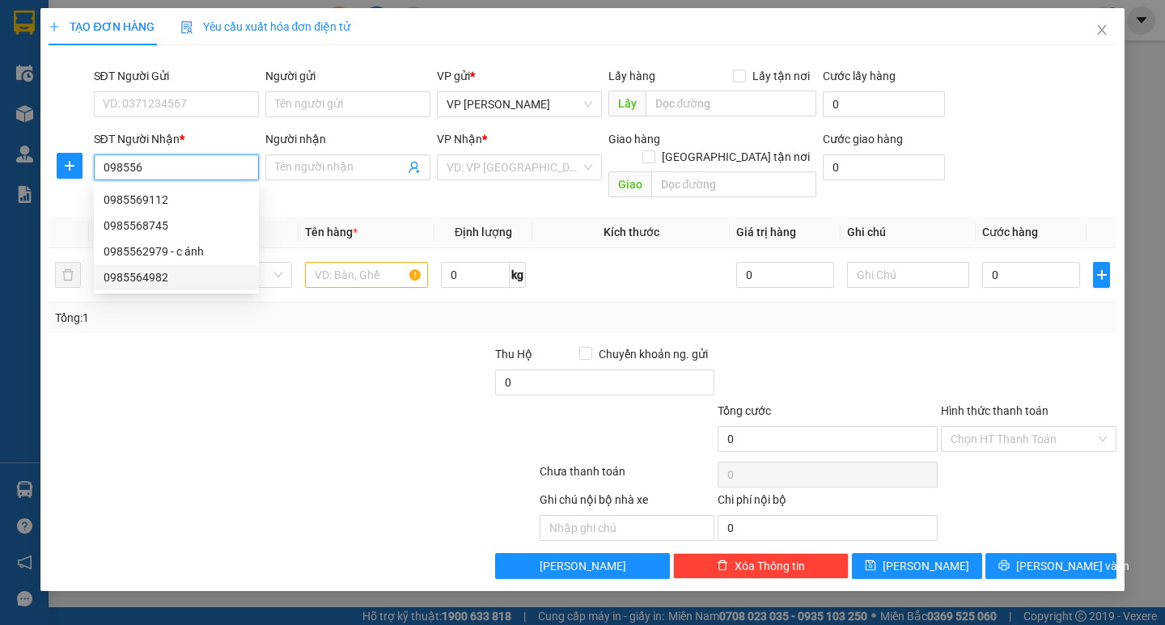
click at [171, 273] on div "0985564982" at bounding box center [177, 278] width 146 height 18
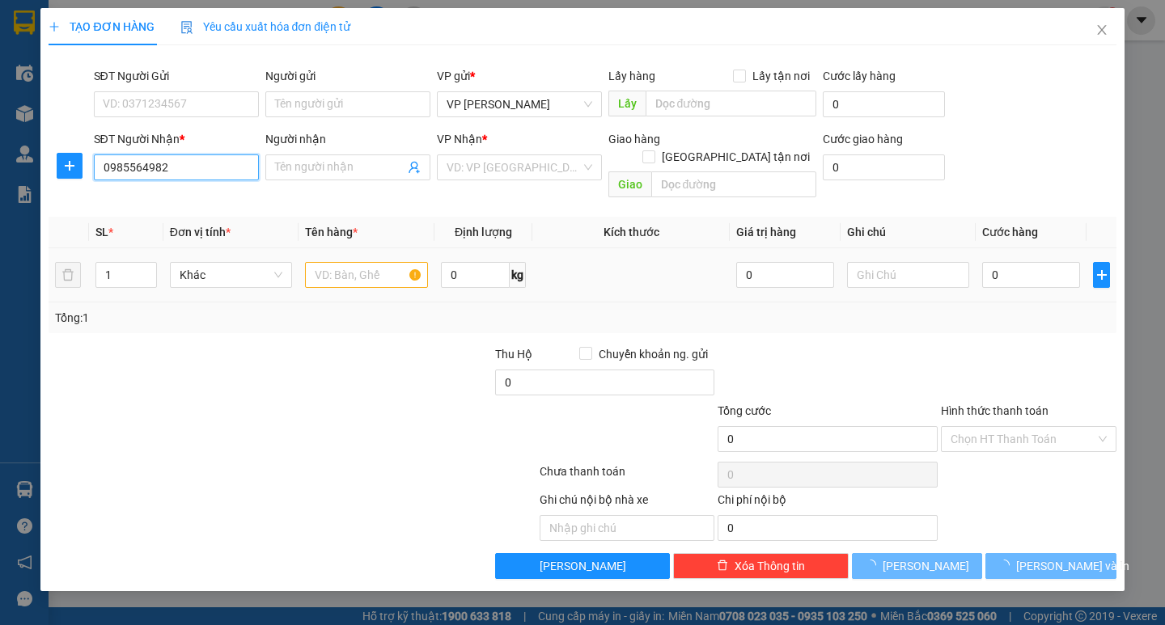
type input "0985564982"
click at [379, 264] on input "text" at bounding box center [366, 275] width 122 height 26
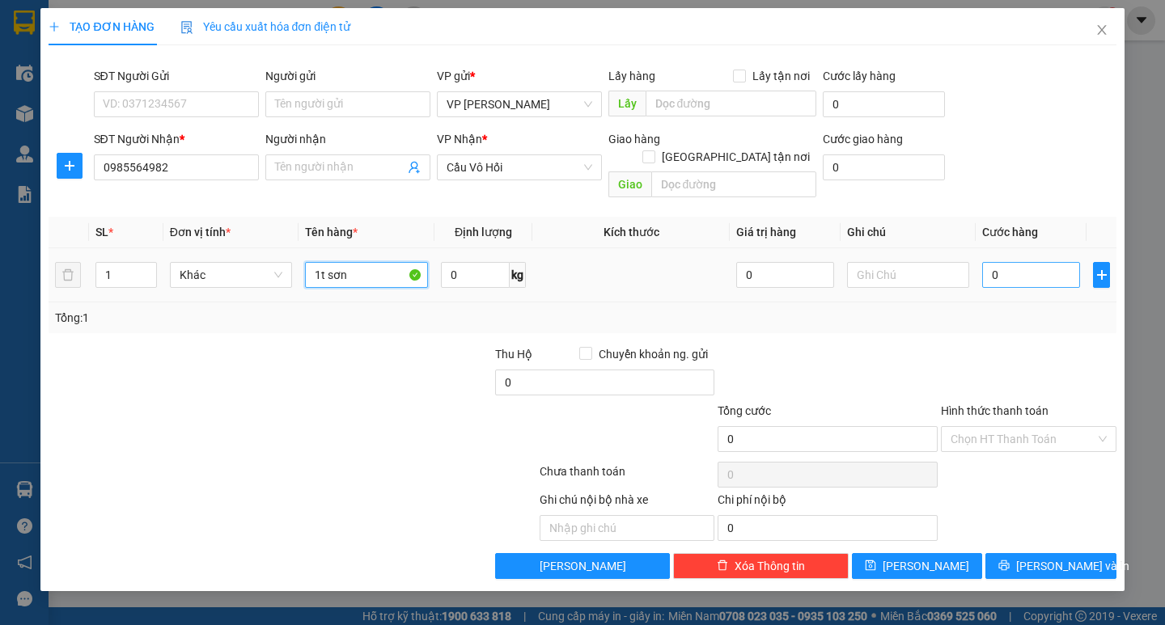
type input "1t sơn"
click at [1030, 262] on input "0" at bounding box center [1031, 275] width 98 height 26
click at [1002, 262] on input "0" at bounding box center [1031, 275] width 98 height 26
click at [987, 265] on input "0" at bounding box center [1031, 275] width 98 height 26
type input "30"
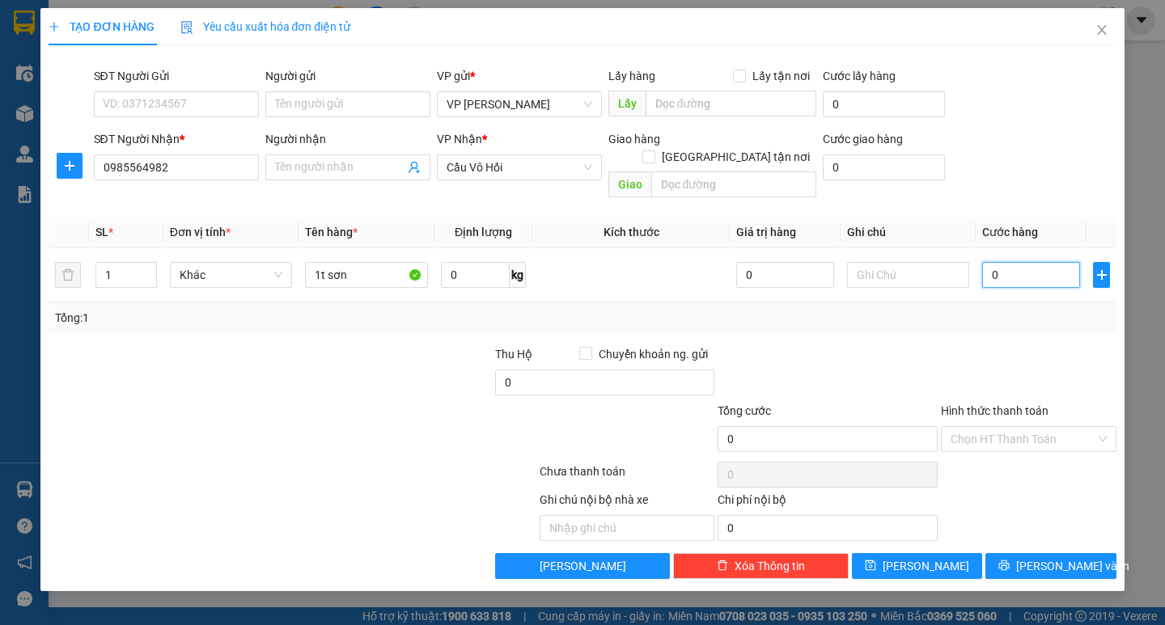
type input "30"
click at [1027, 321] on div "Transit Pickup Surcharge Ids Transit Deliver Surcharge Ids Transit Deliver Surc…" at bounding box center [582, 318] width 1067 height 521
type input "30.000"
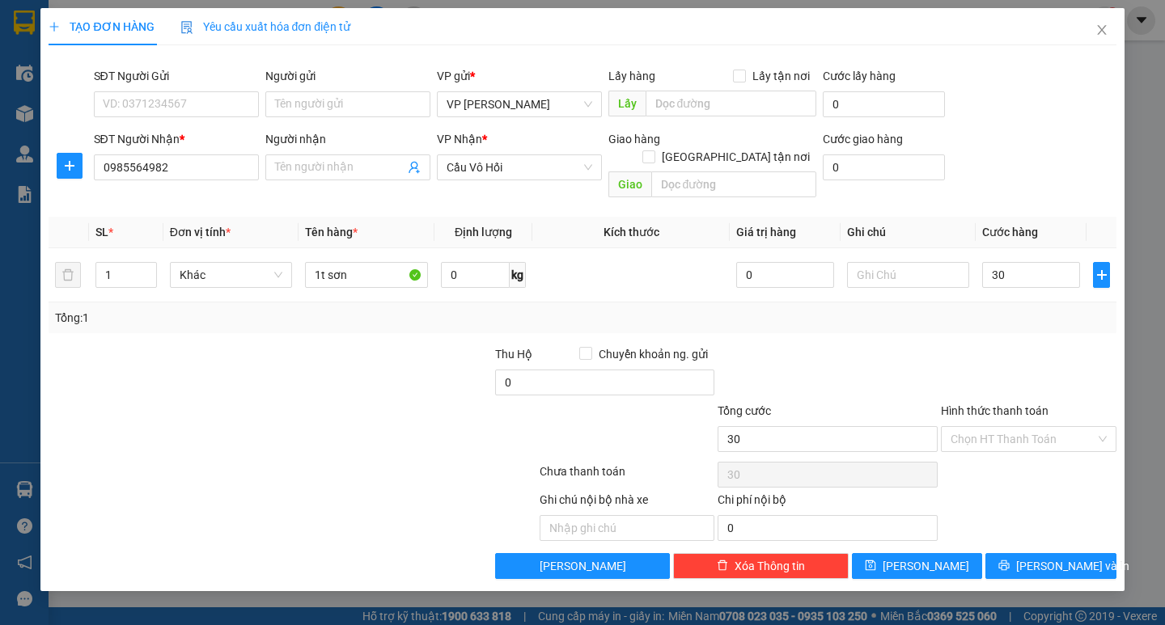
type input "30.000"
click at [1061, 557] on span "[PERSON_NAME] và In" at bounding box center [1072, 566] width 113 height 18
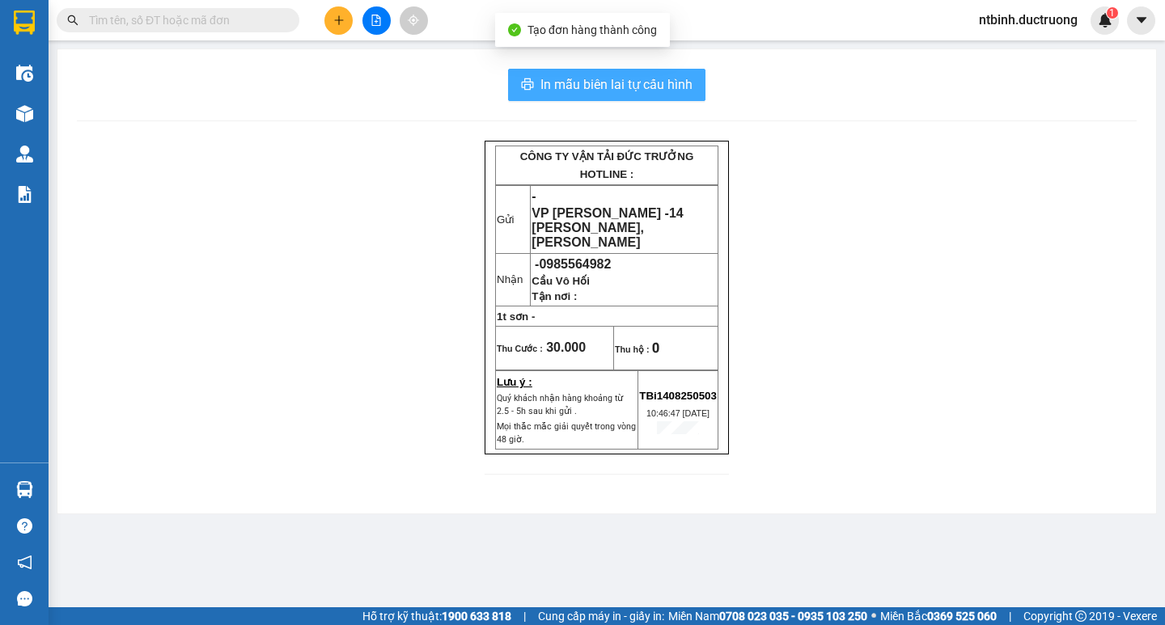
click at [646, 99] on button "In mẫu biên lai tự cấu hình" at bounding box center [606, 85] width 197 height 32
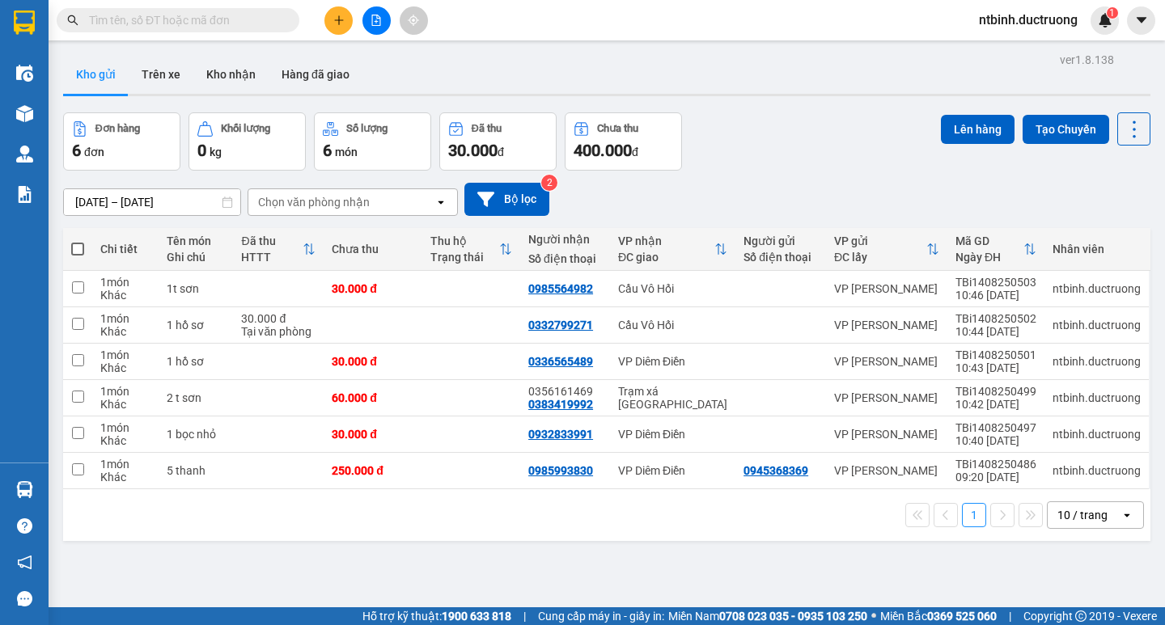
click at [334, 25] on icon "plus" at bounding box center [338, 20] width 11 height 11
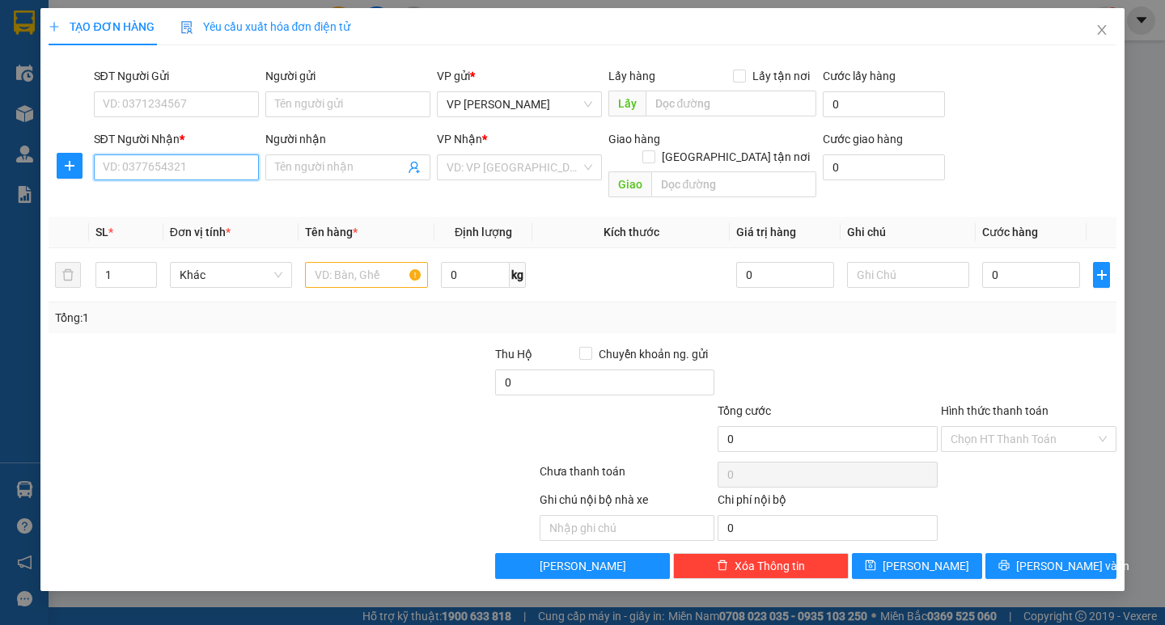
click at [221, 158] on input "SĐT Người Nhận *" at bounding box center [176, 168] width 165 height 26
click at [224, 205] on div "0398269236 - chợ lục" at bounding box center [195, 200] width 182 height 18
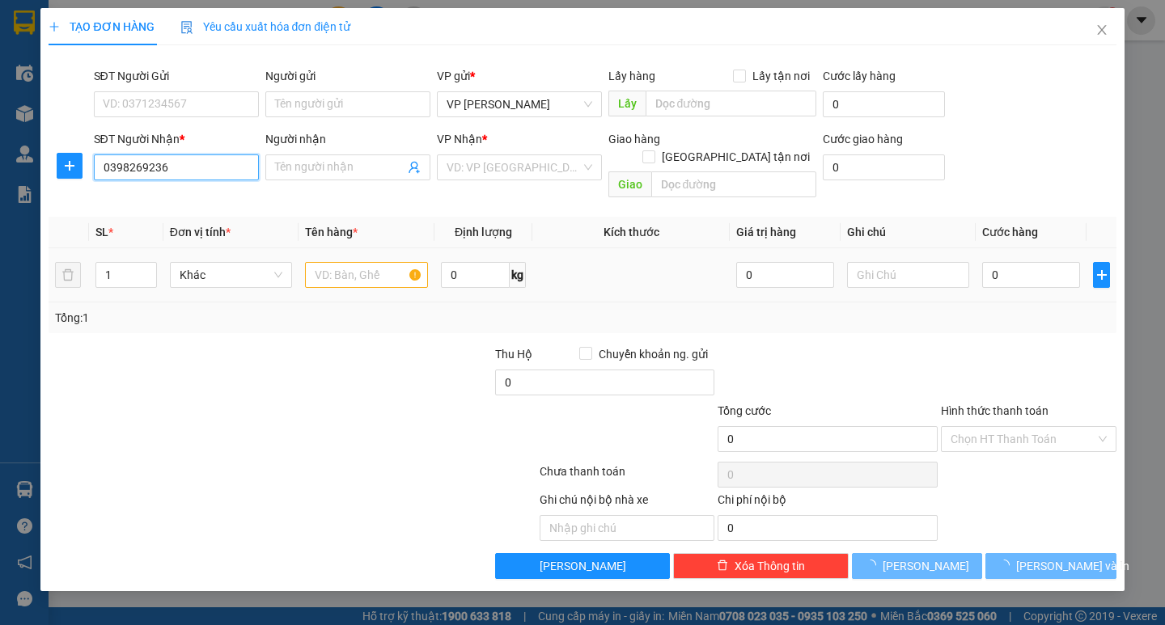
type input "0398269236"
click at [348, 262] on input "text" at bounding box center [366, 275] width 122 height 26
type input "chợ lục"
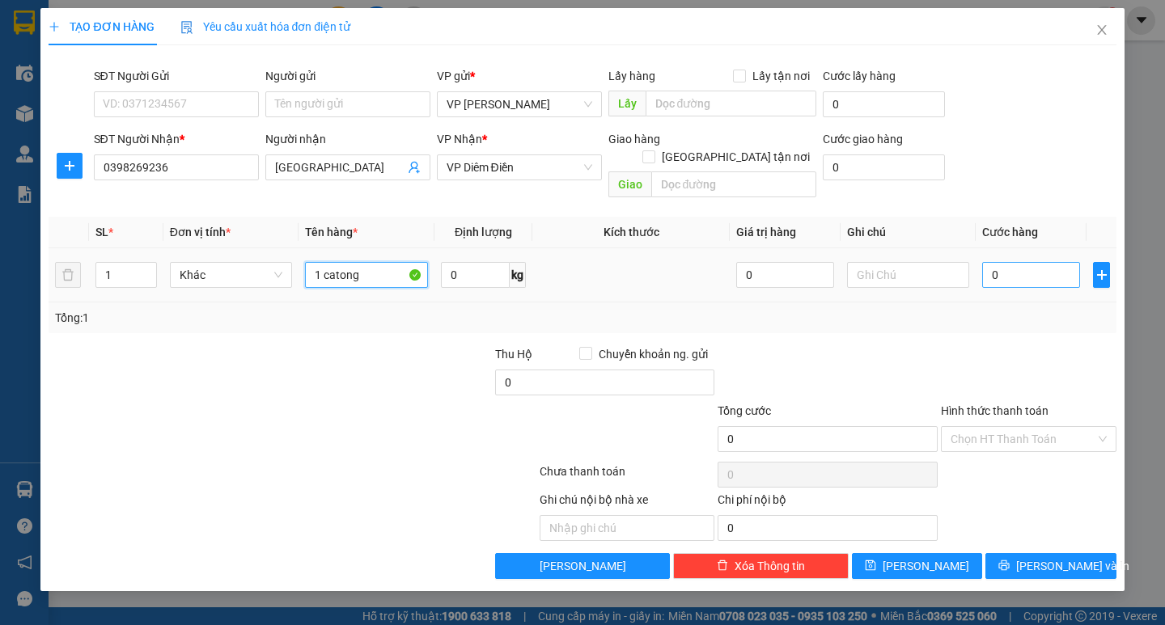
type input "1 catong"
click at [996, 262] on input "0" at bounding box center [1031, 275] width 98 height 26
click at [989, 262] on input "0" at bounding box center [1031, 275] width 98 height 26
type input "50"
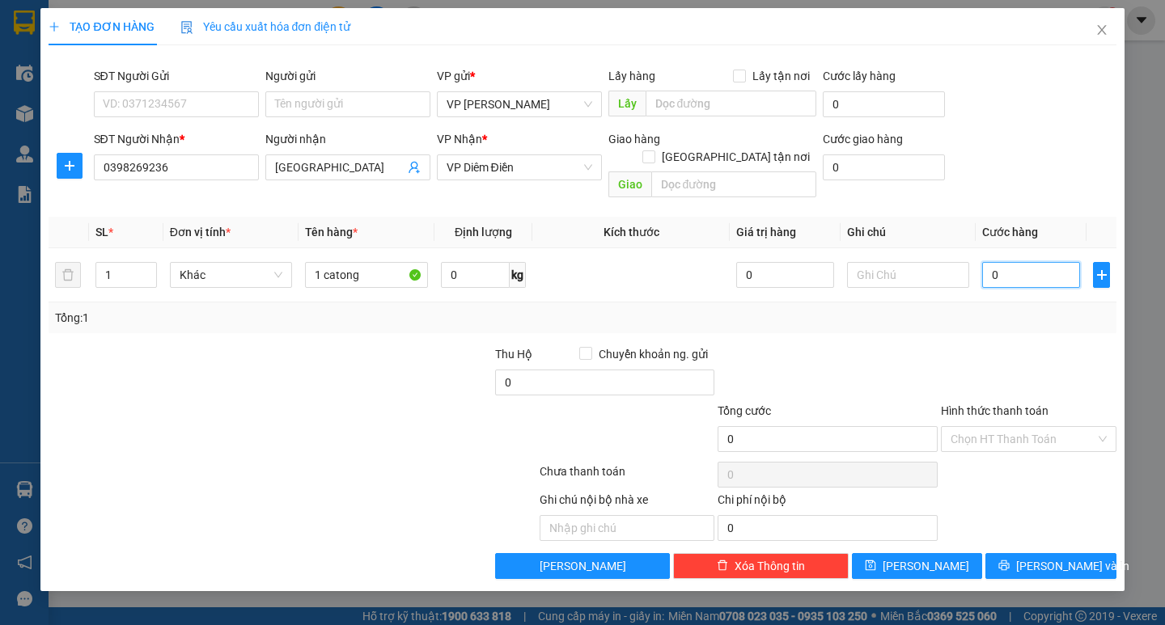
type input "50"
click at [1011, 345] on div at bounding box center [1028, 373] width 179 height 57
type input "50.000"
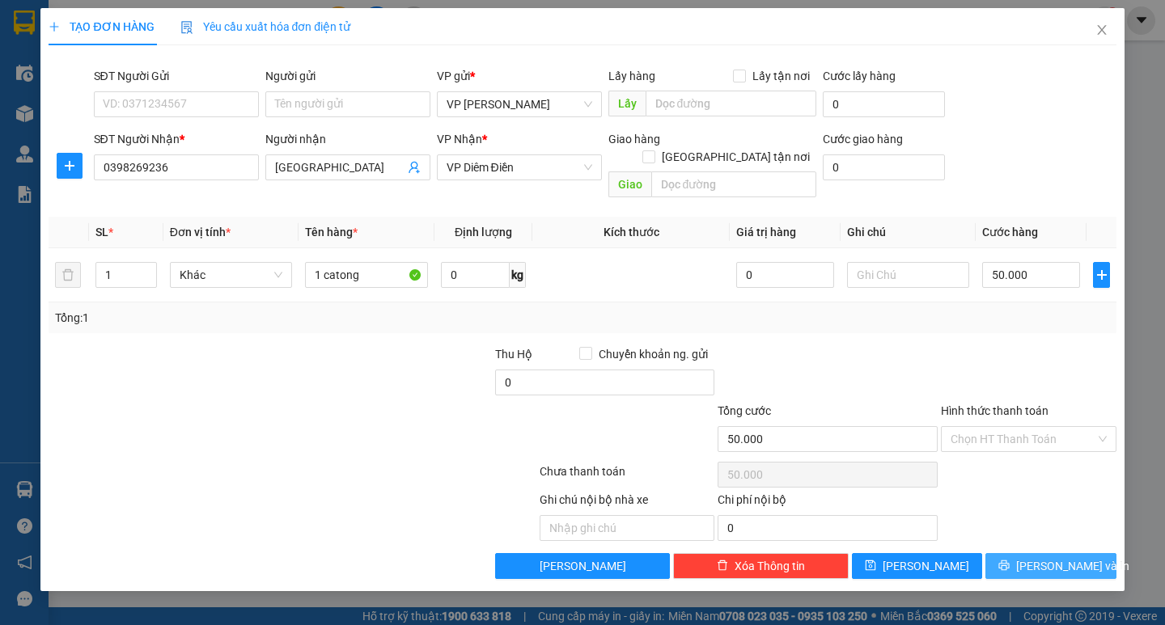
click at [1049, 557] on span "[PERSON_NAME] và In" at bounding box center [1072, 566] width 113 height 18
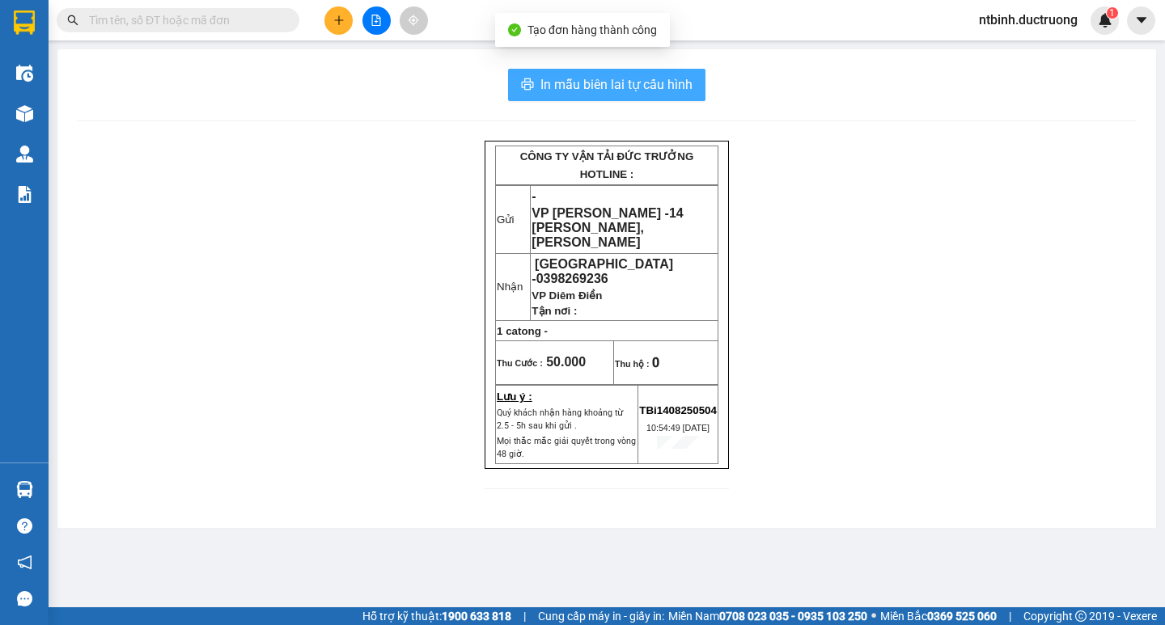
click at [666, 85] on span "In mẫu biên lai tự cấu hình" at bounding box center [616, 84] width 152 height 20
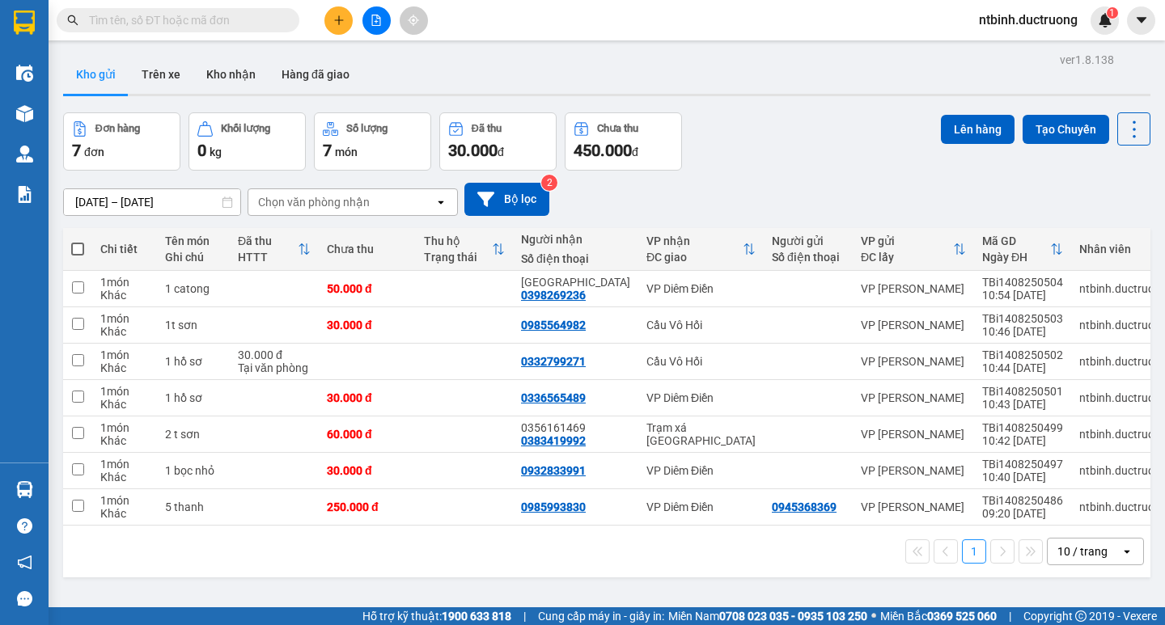
click at [332, 19] on button at bounding box center [338, 20] width 28 height 28
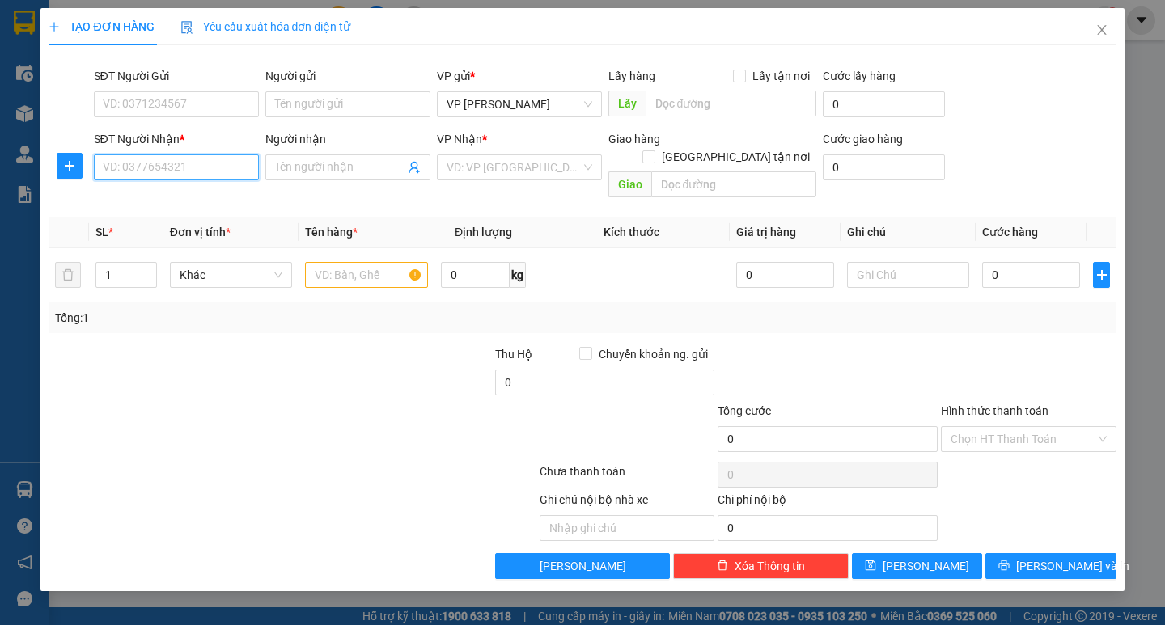
click at [202, 168] on input "SĐT Người Nhận *" at bounding box center [176, 168] width 165 height 26
click at [188, 201] on div "0915628628 - NGUYỆT 0867676092" at bounding box center [196, 200] width 184 height 18
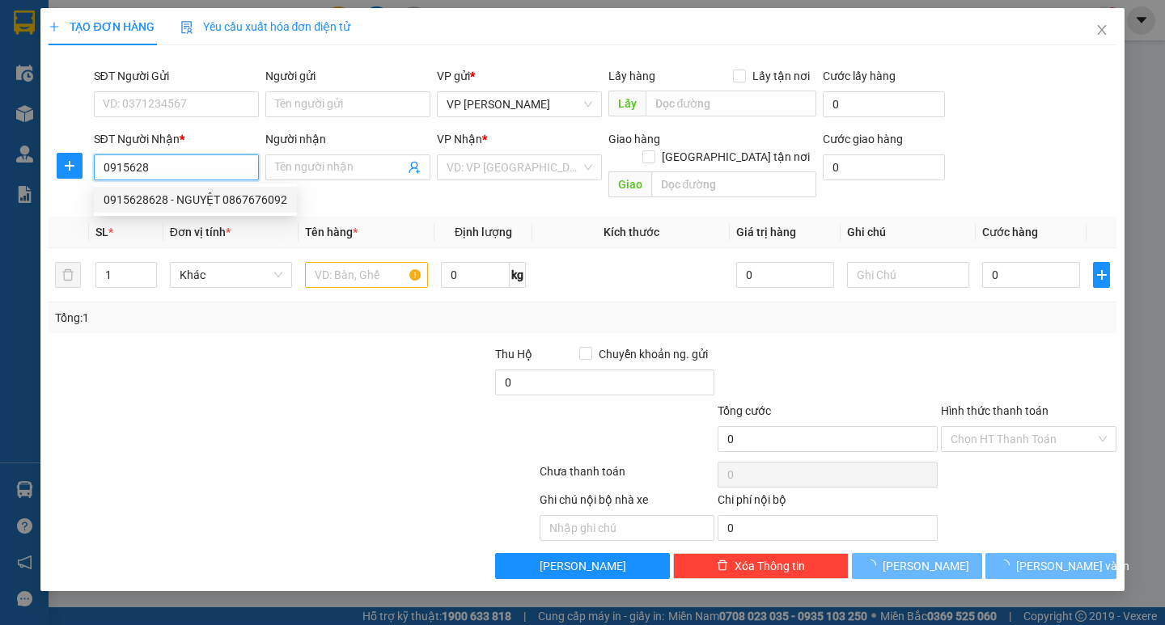
type input "0915628628"
type input "NGUYỆT 0867676092"
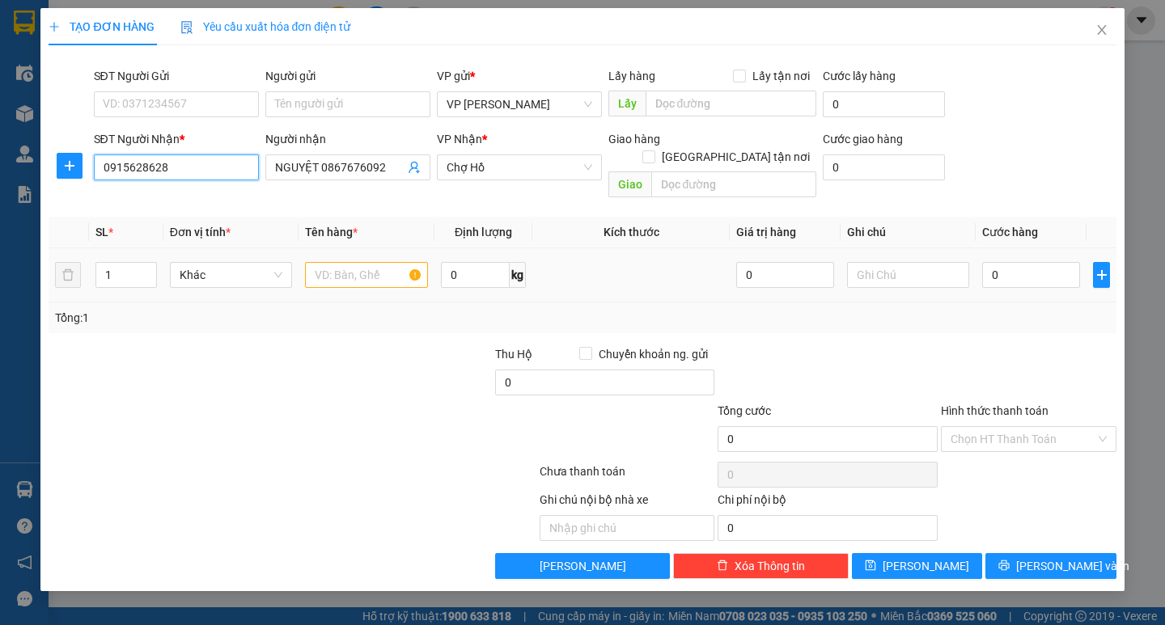
type input "0915628628"
click at [351, 262] on input "text" at bounding box center [366, 275] width 122 height 26
type input "1 kiện"
click at [995, 263] on input "0" at bounding box center [1031, 275] width 98 height 26
type input "40"
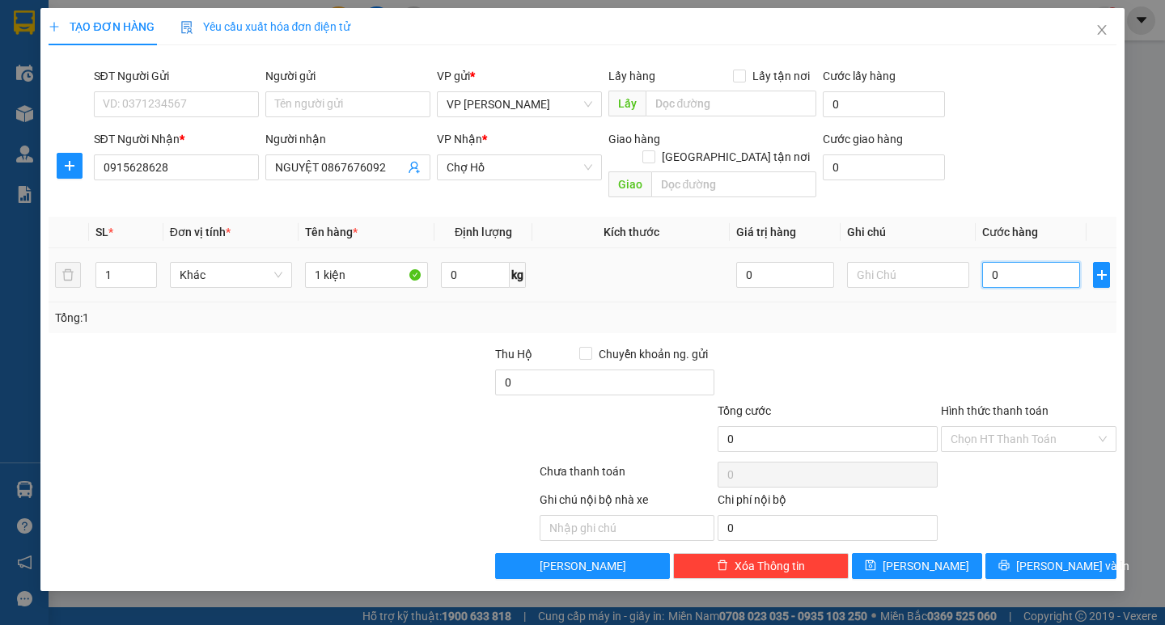
type input "40"
click at [989, 345] on div at bounding box center [1028, 373] width 179 height 57
type input "40.000"
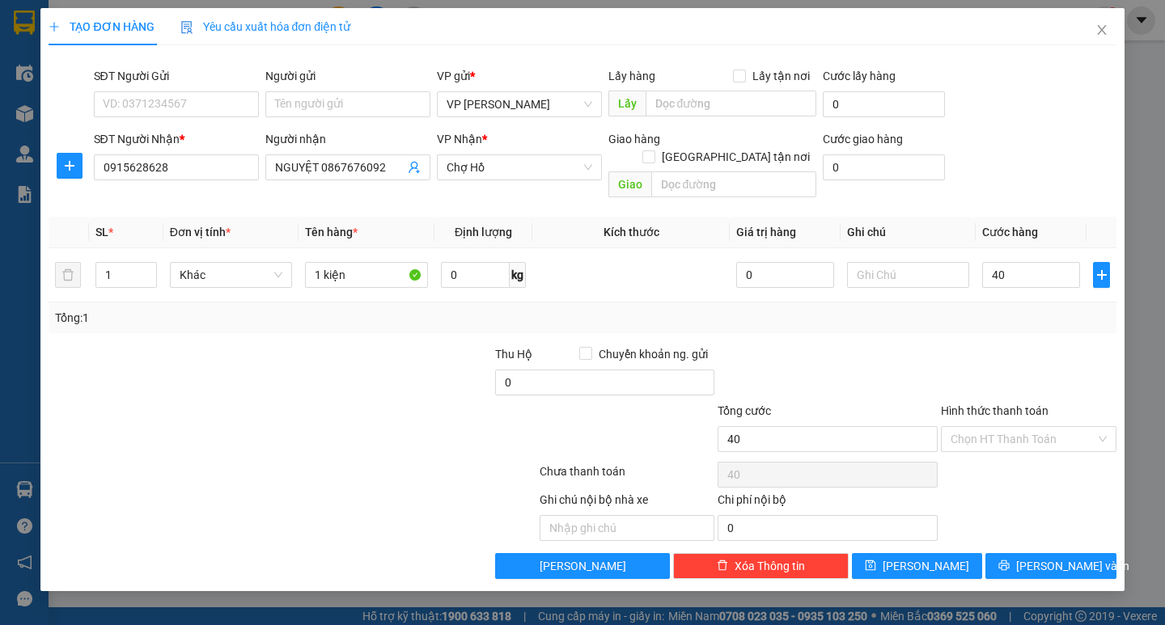
type input "40.000"
click at [1018, 553] on button "[PERSON_NAME] và In" at bounding box center [1050, 566] width 130 height 26
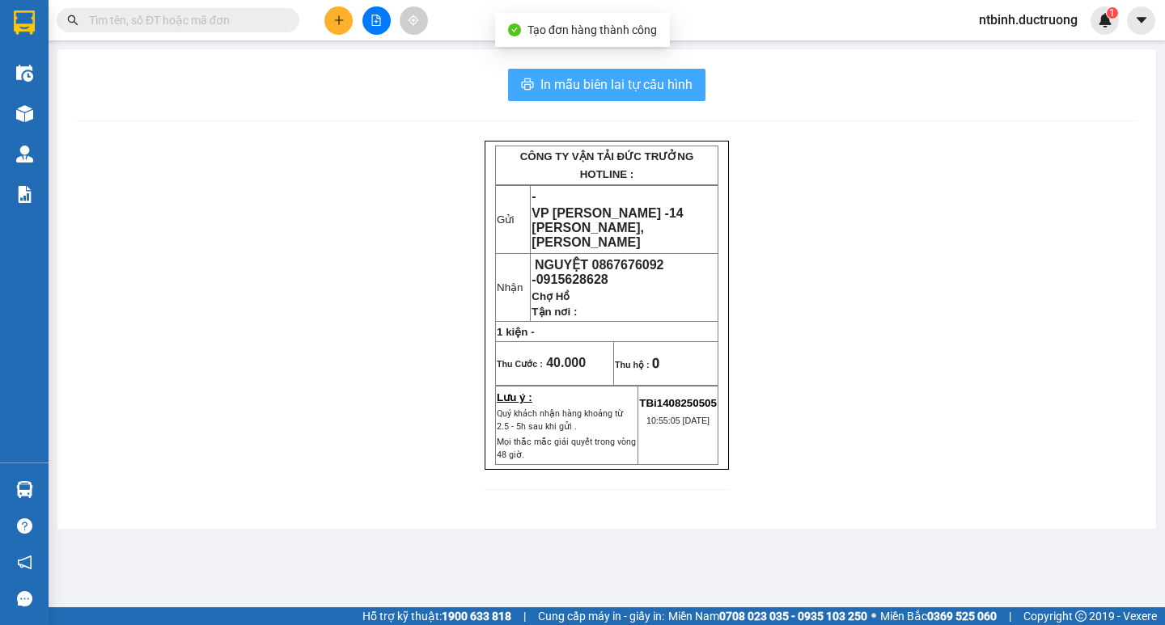
click at [599, 74] on span "In mẫu biên lai tự cấu hình" at bounding box center [616, 84] width 152 height 20
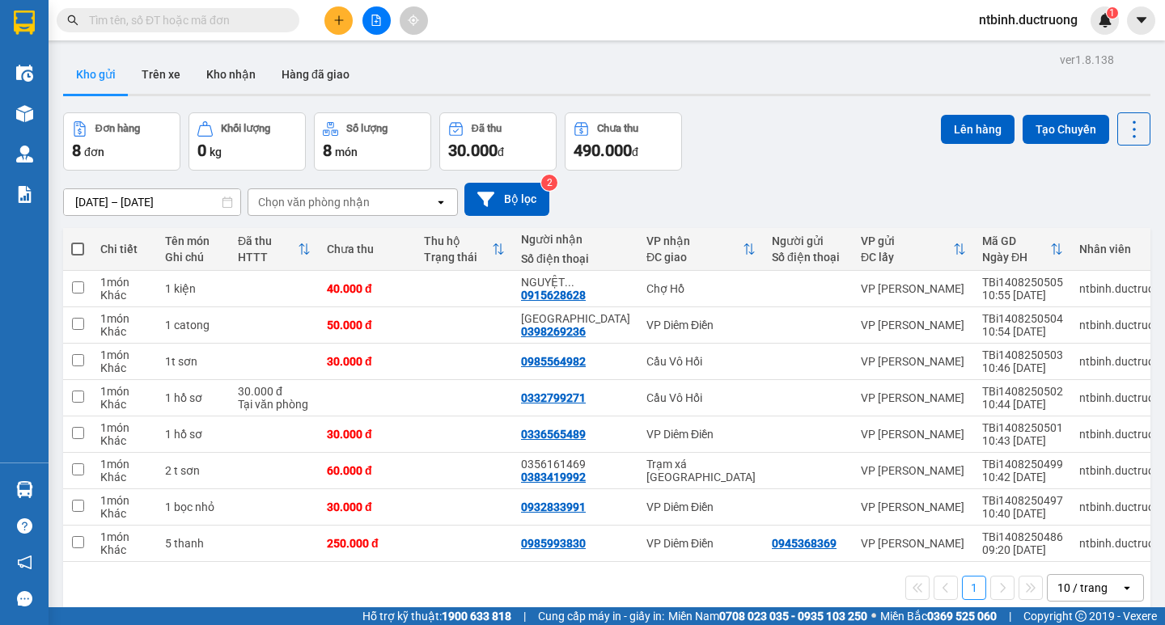
click at [77, 246] on span at bounding box center [77, 249] width 13 height 13
click at [78, 241] on input "checkbox" at bounding box center [78, 241] width 0 height 0
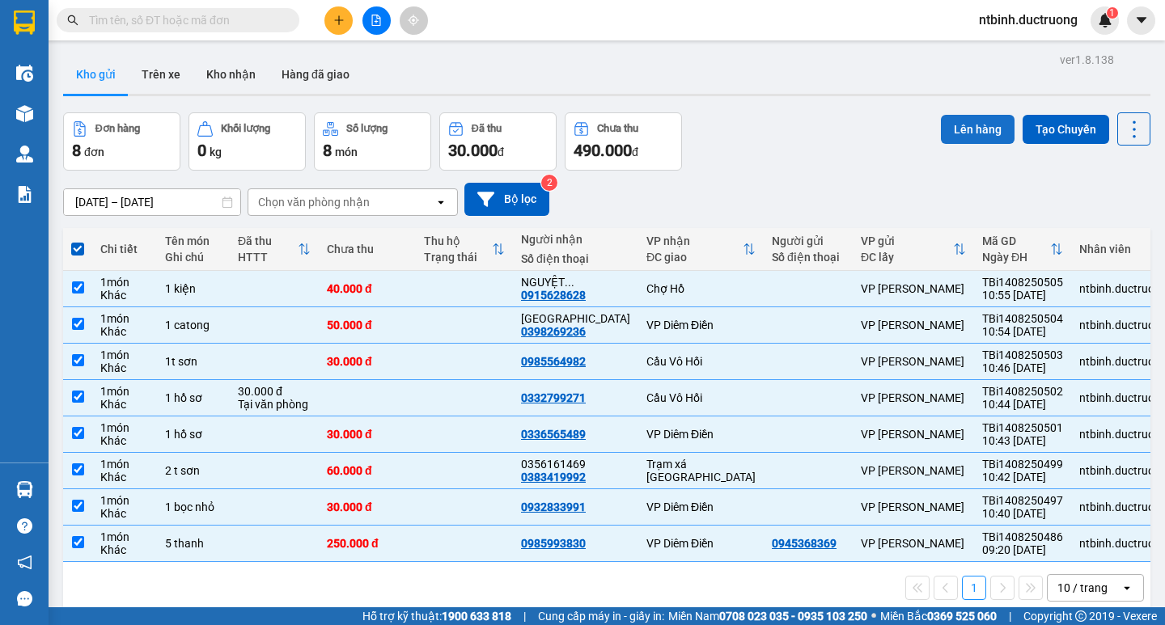
click at [971, 138] on button "Lên hàng" at bounding box center [978, 129] width 74 height 29
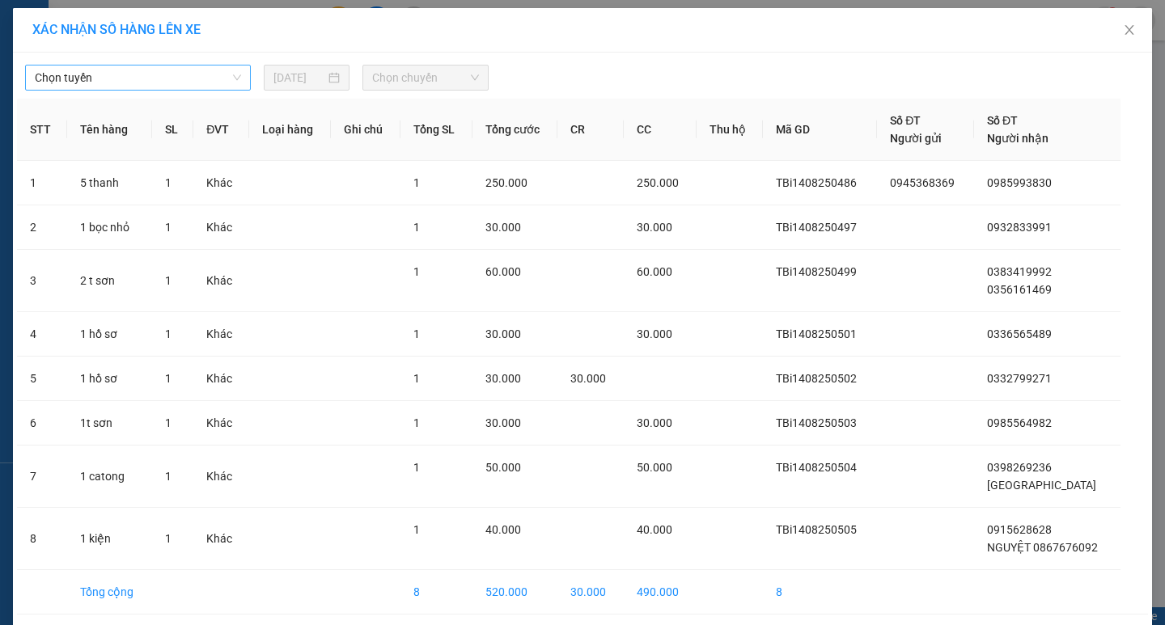
click at [176, 81] on span "Chọn tuyến" at bounding box center [138, 78] width 206 height 24
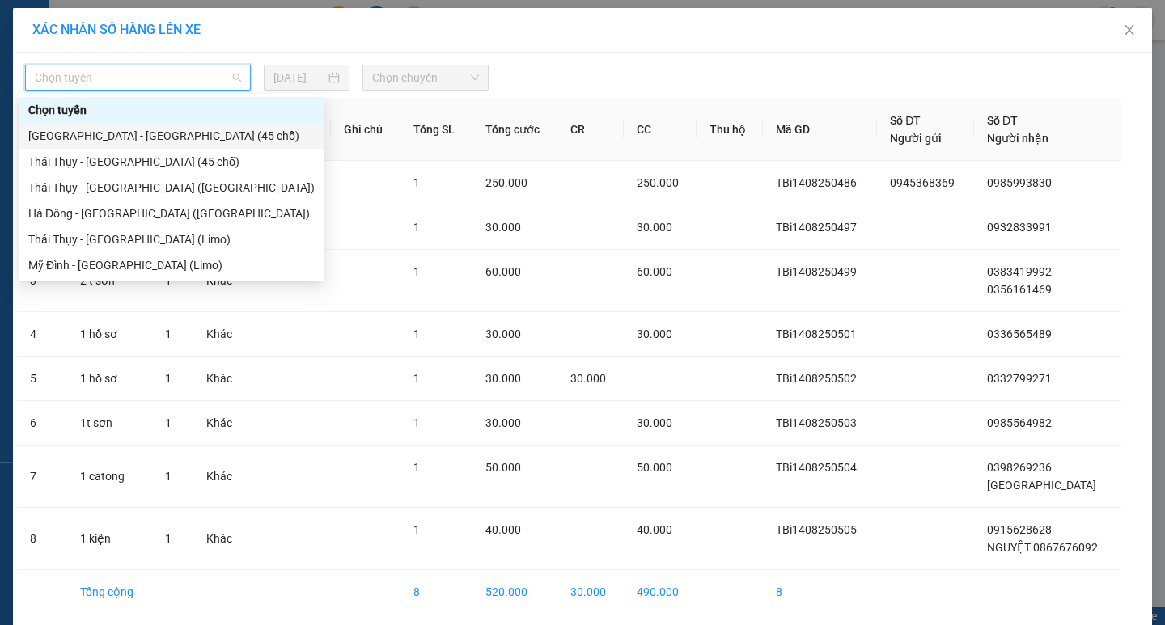
click at [184, 126] on div "Hà Nội - Thái Thụy (45 chỗ)" at bounding box center [172, 136] width 306 height 26
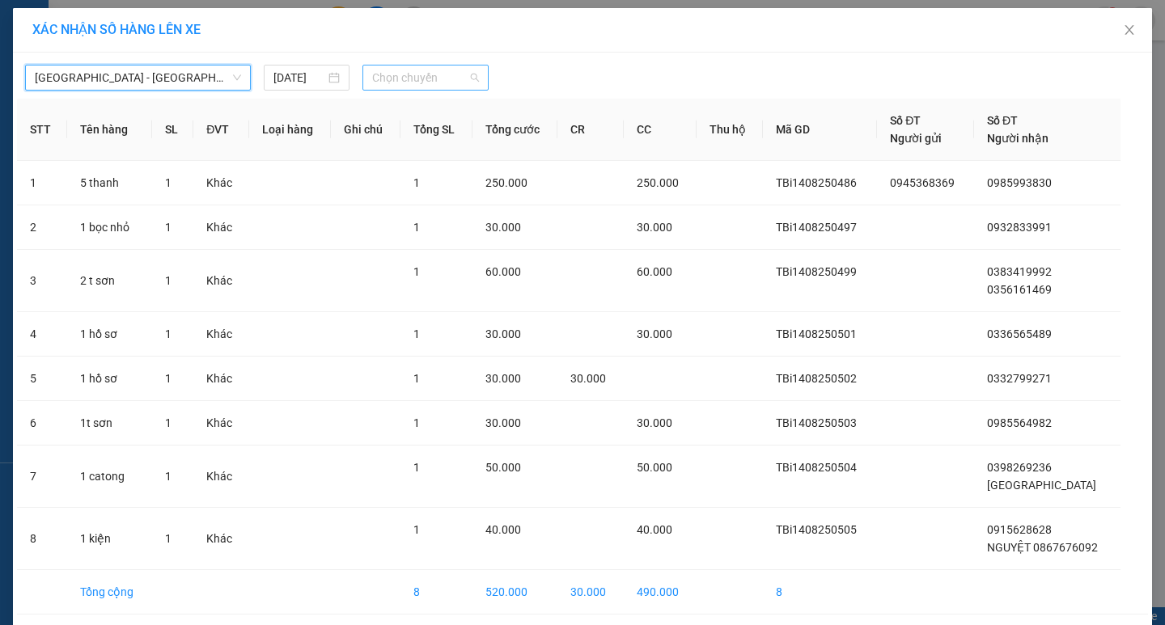
click at [395, 65] on div "Chọn chuyến" at bounding box center [425, 78] width 126 height 26
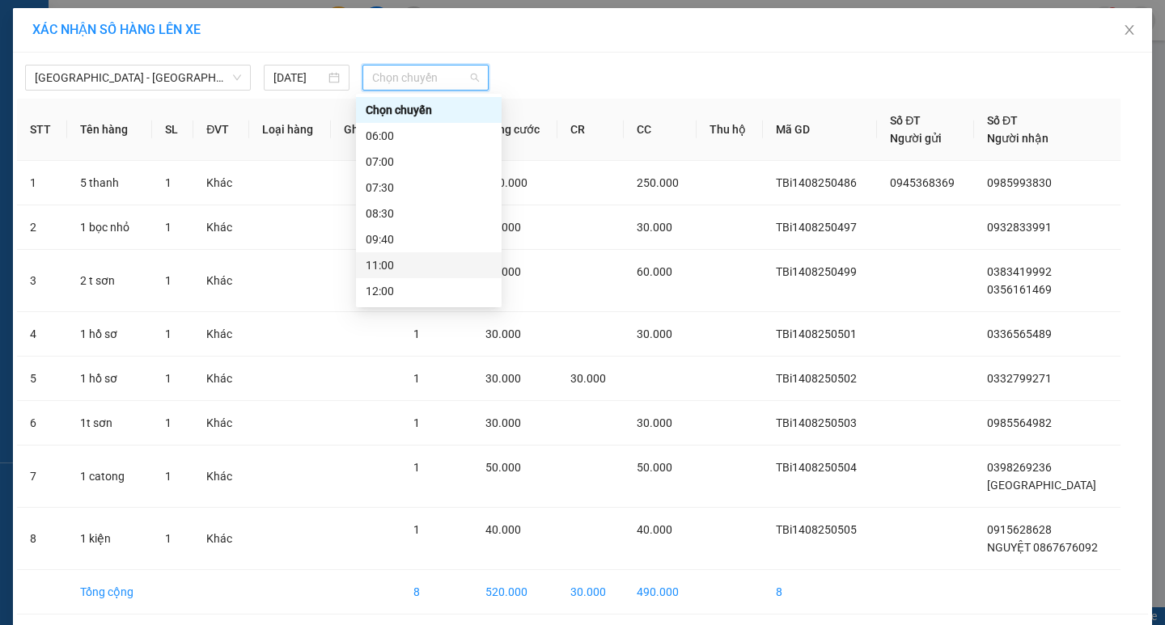
click at [433, 264] on div "11:00" at bounding box center [429, 265] width 126 height 18
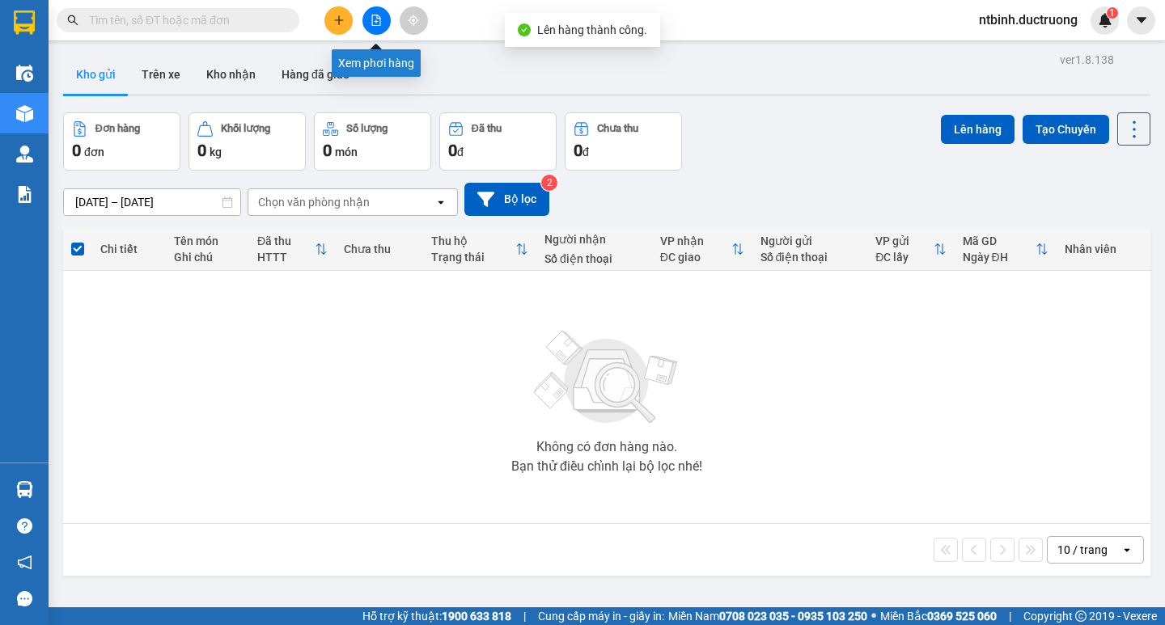
click at [374, 23] on icon "file-add" at bounding box center [376, 20] width 11 height 11
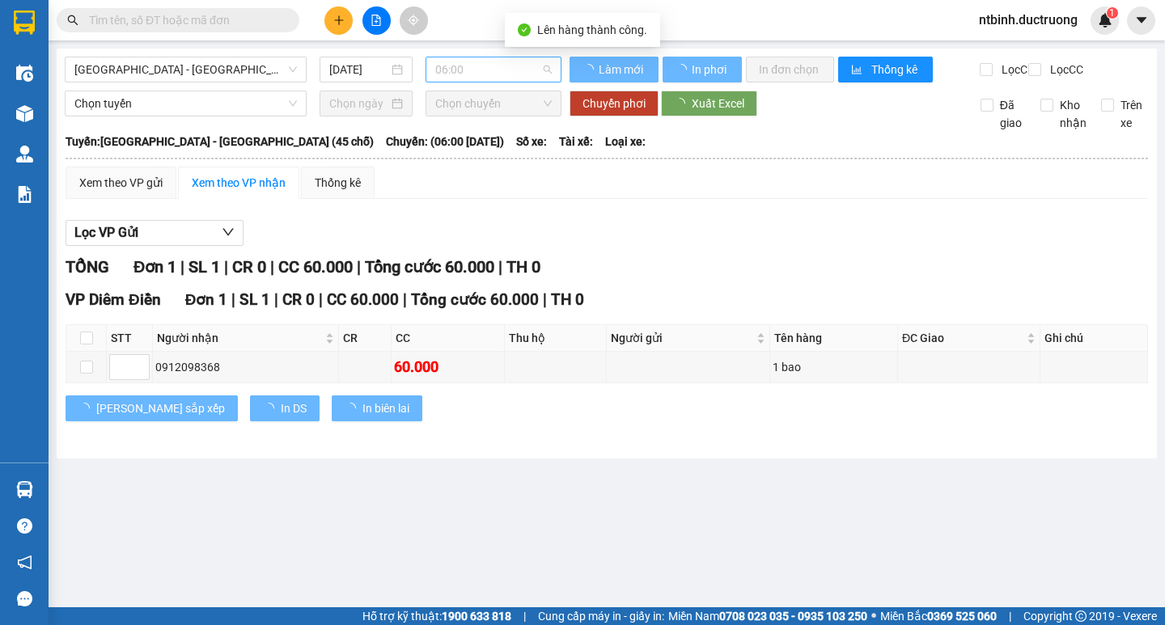
click at [508, 61] on span "06:00" at bounding box center [493, 69] width 116 height 24
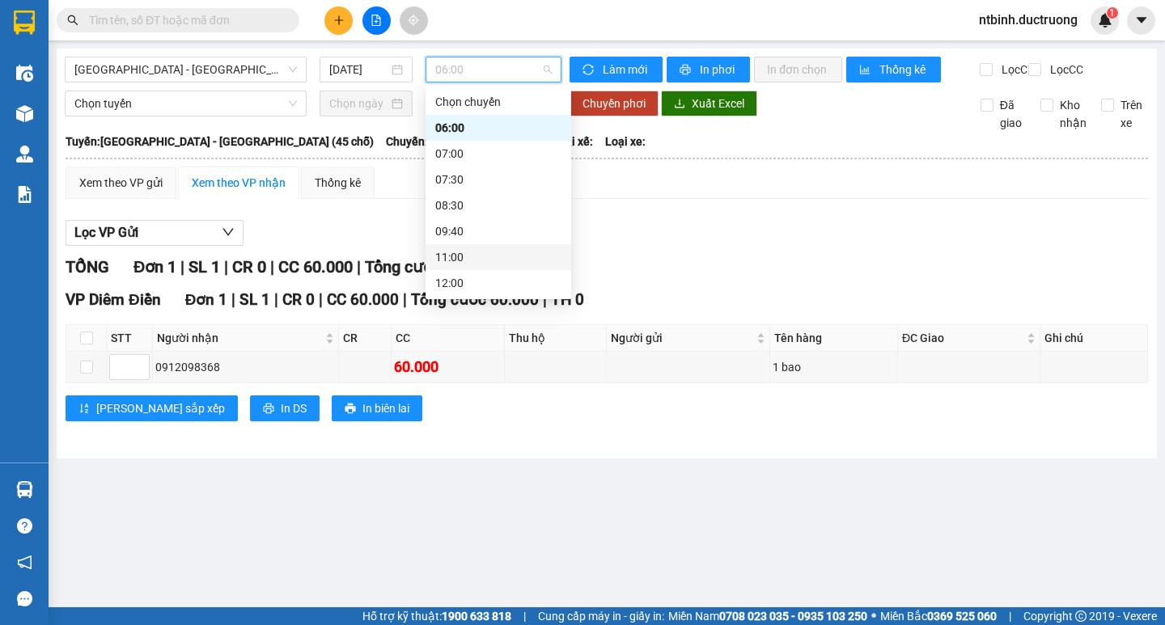
click at [472, 255] on div "11:00" at bounding box center [498, 257] width 126 height 18
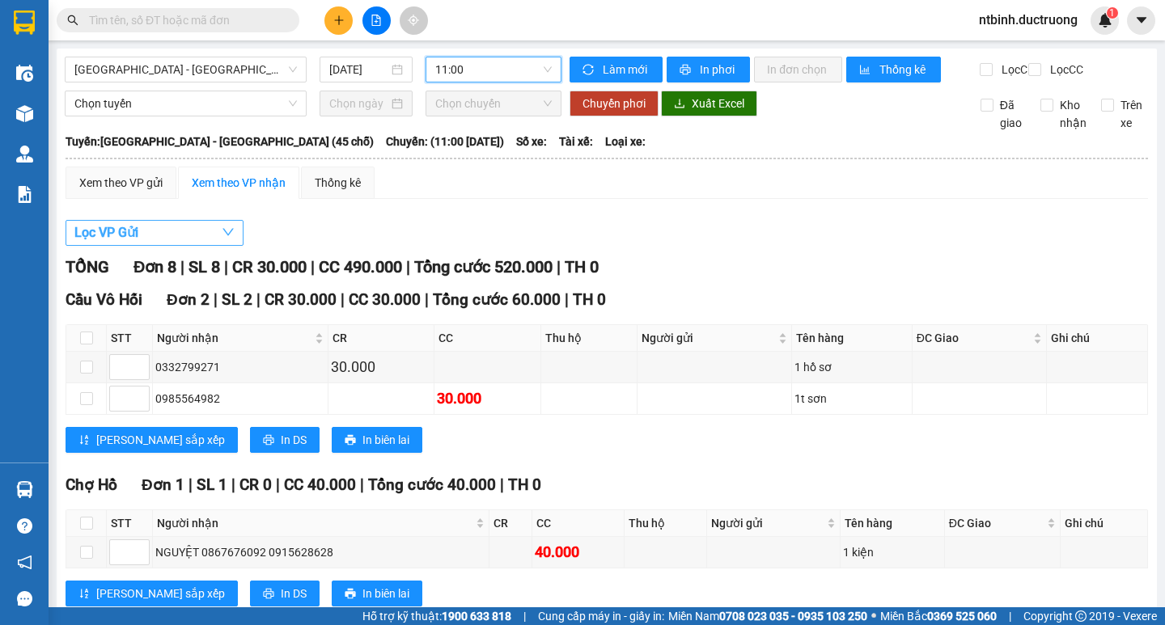
click at [155, 243] on button "Lọc VP Gửi" at bounding box center [155, 233] width 178 height 26
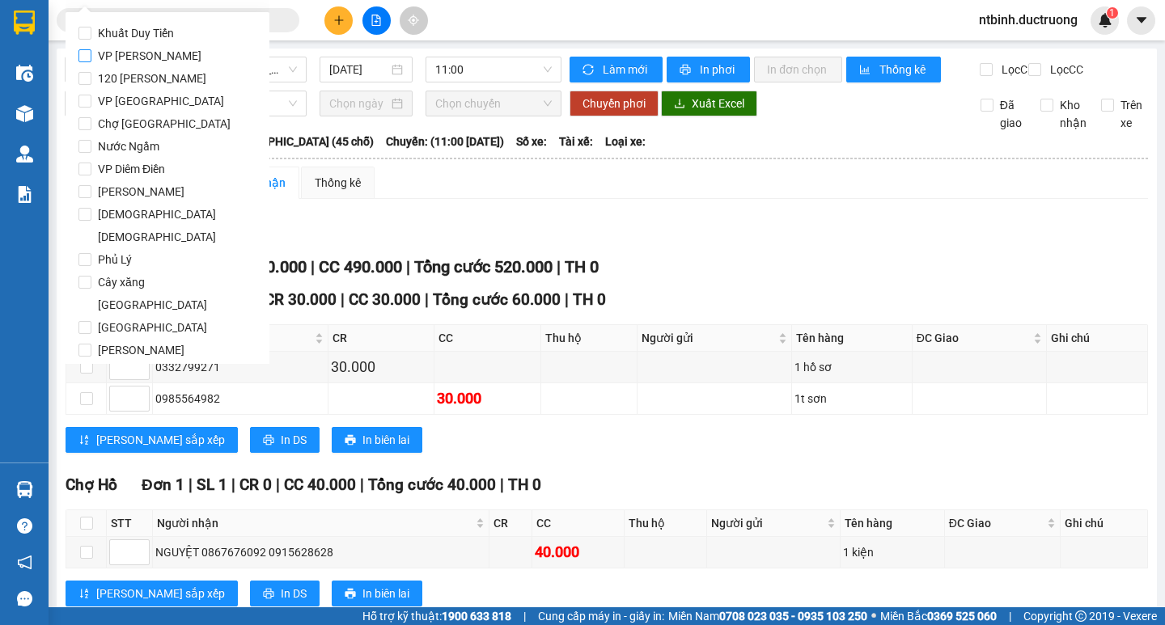
click at [127, 57] on span "VP [PERSON_NAME]" at bounding box center [149, 55] width 116 height 23
click at [91, 57] on input "VP [PERSON_NAME]" at bounding box center [84, 55] width 13 height 13
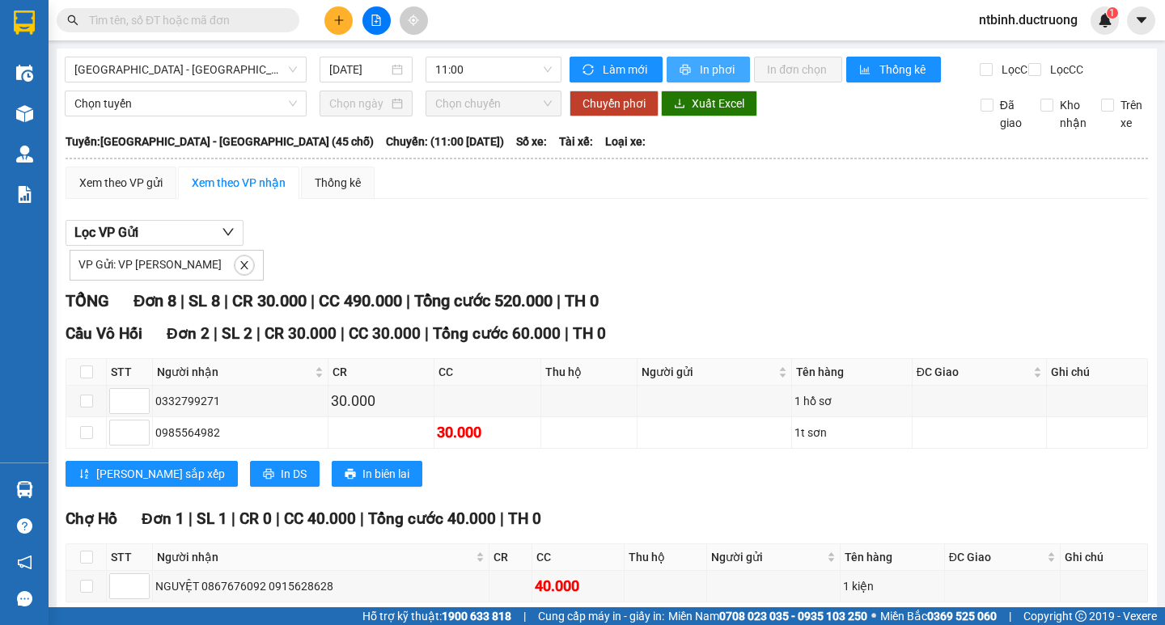
click at [680, 69] on icon "printer" at bounding box center [685, 70] width 11 height 11
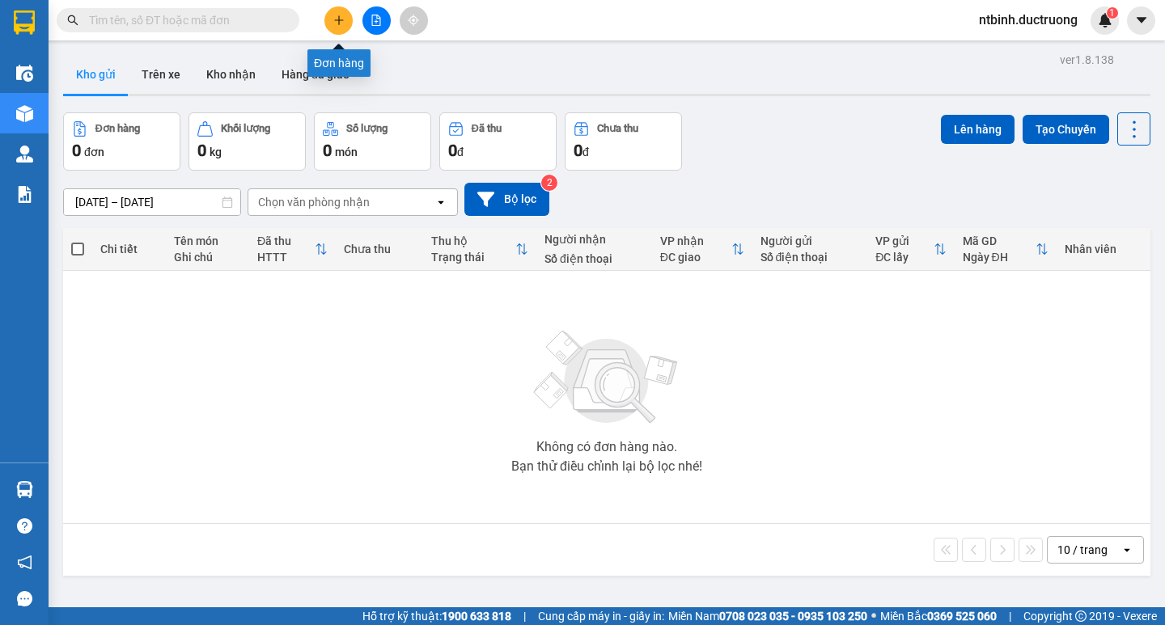
click at [337, 32] on button at bounding box center [338, 20] width 28 height 28
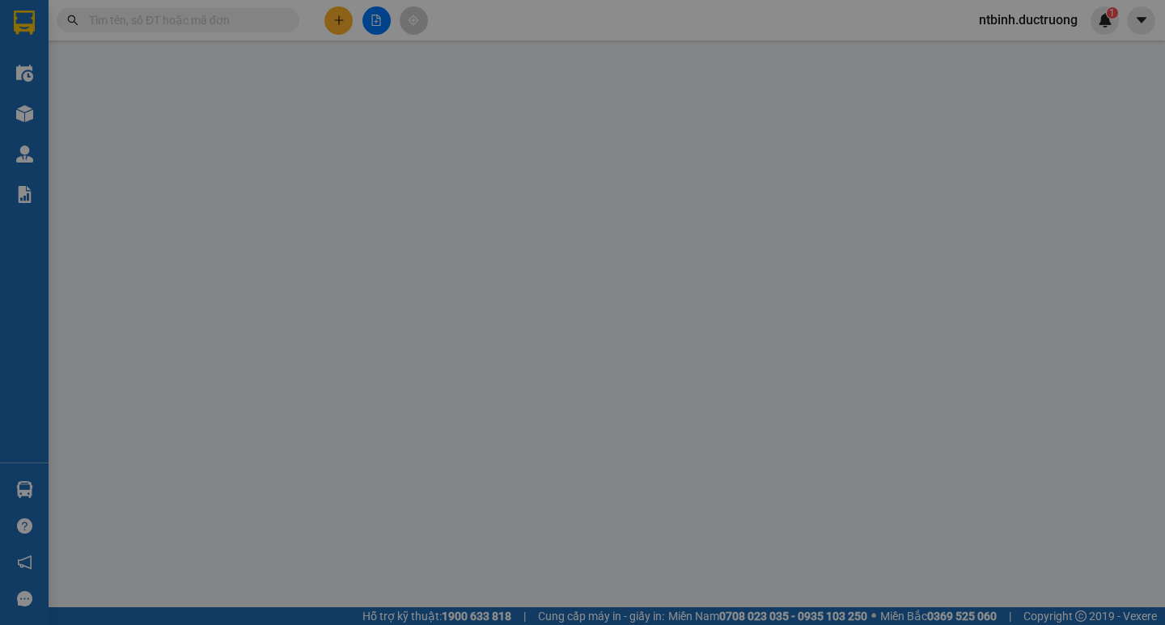
click at [197, 175] on input "SĐT Người Nhận *" at bounding box center [176, 168] width 165 height 26
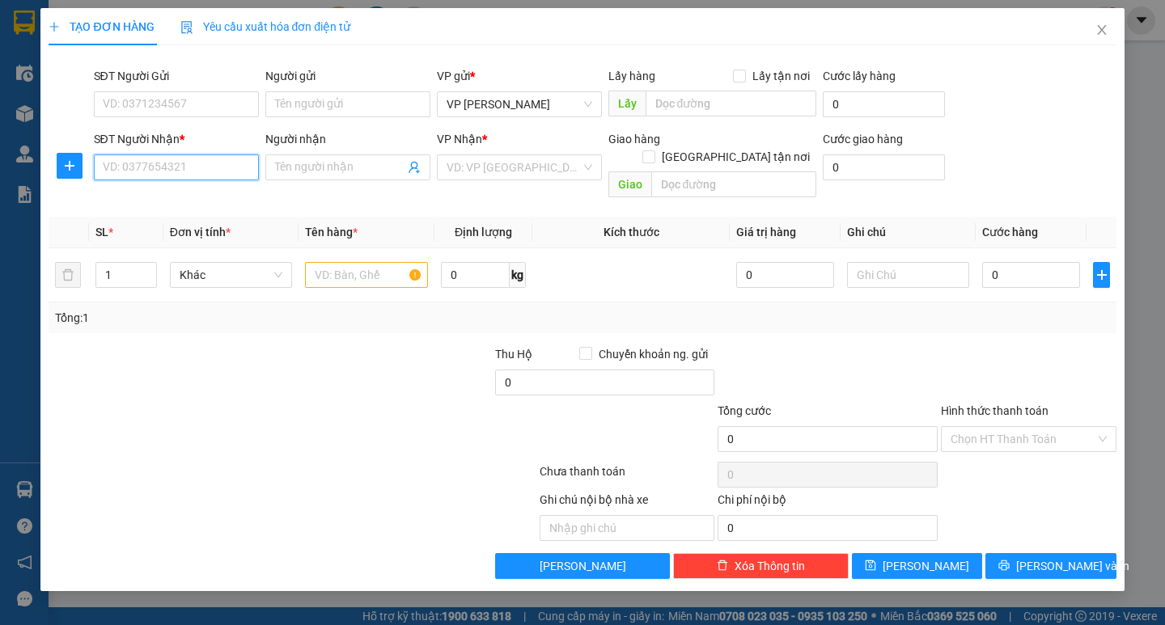
click at [197, 167] on input "SĐT Người Nhận *" at bounding box center [176, 168] width 165 height 26
click at [148, 108] on input "SĐT Người Gửi" at bounding box center [176, 104] width 165 height 26
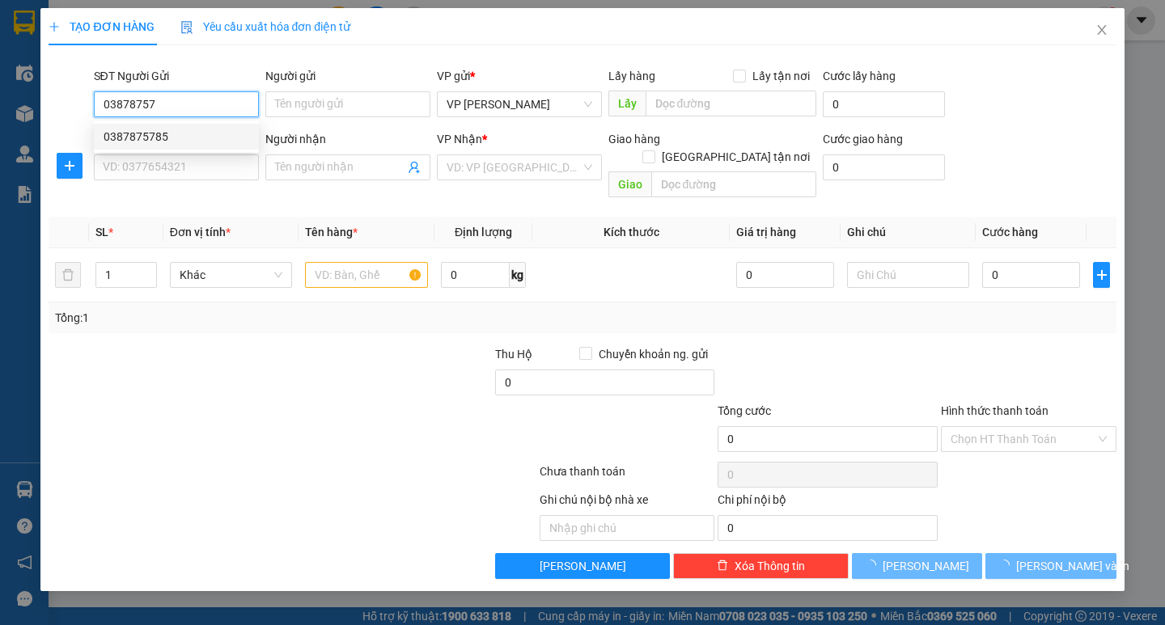
click at [162, 138] on div "0387875785" at bounding box center [177, 137] width 146 height 18
type input "0387875785"
click at [181, 174] on input "SĐT Người Nhận *" at bounding box center [176, 168] width 165 height 26
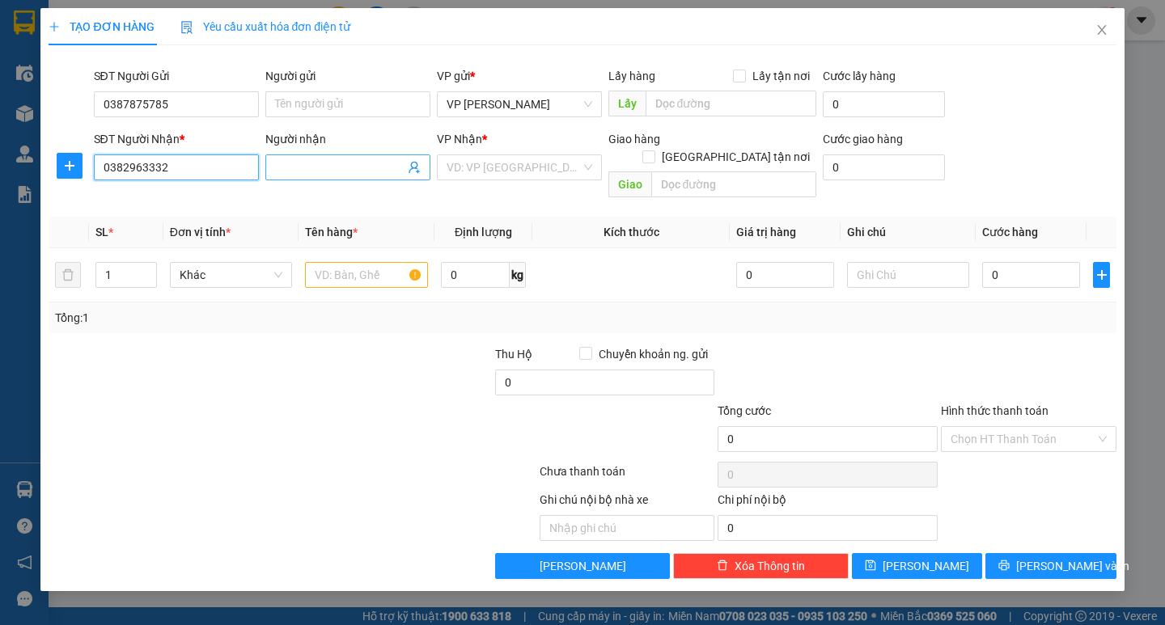
type input "0382963332"
click at [335, 164] on input "Người nhận" at bounding box center [339, 168] width 129 height 18
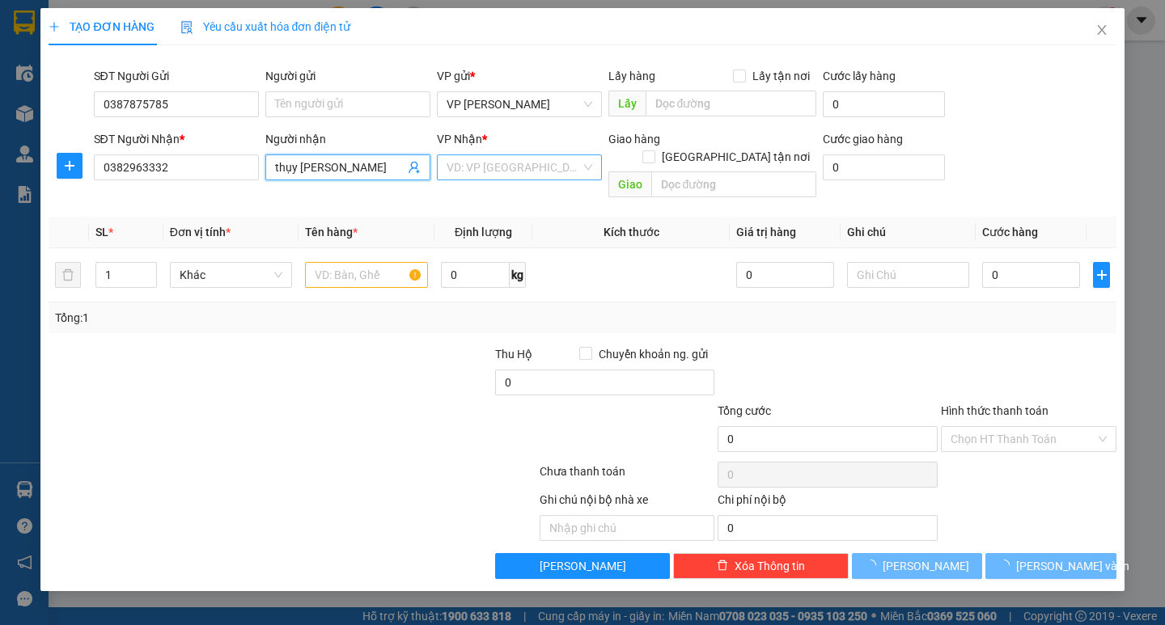
type input "thụy [PERSON_NAME]"
click at [493, 163] on input "search" at bounding box center [514, 167] width 134 height 24
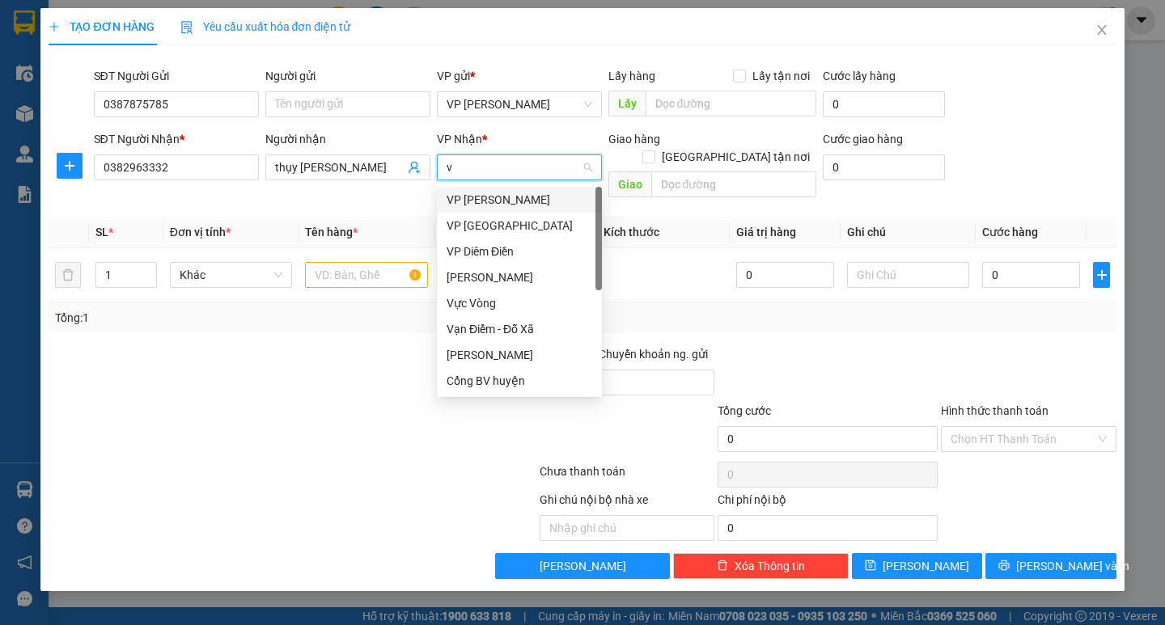
type input "vp"
click at [470, 249] on div "VP Diêm Điền" at bounding box center [520, 252] width 146 height 18
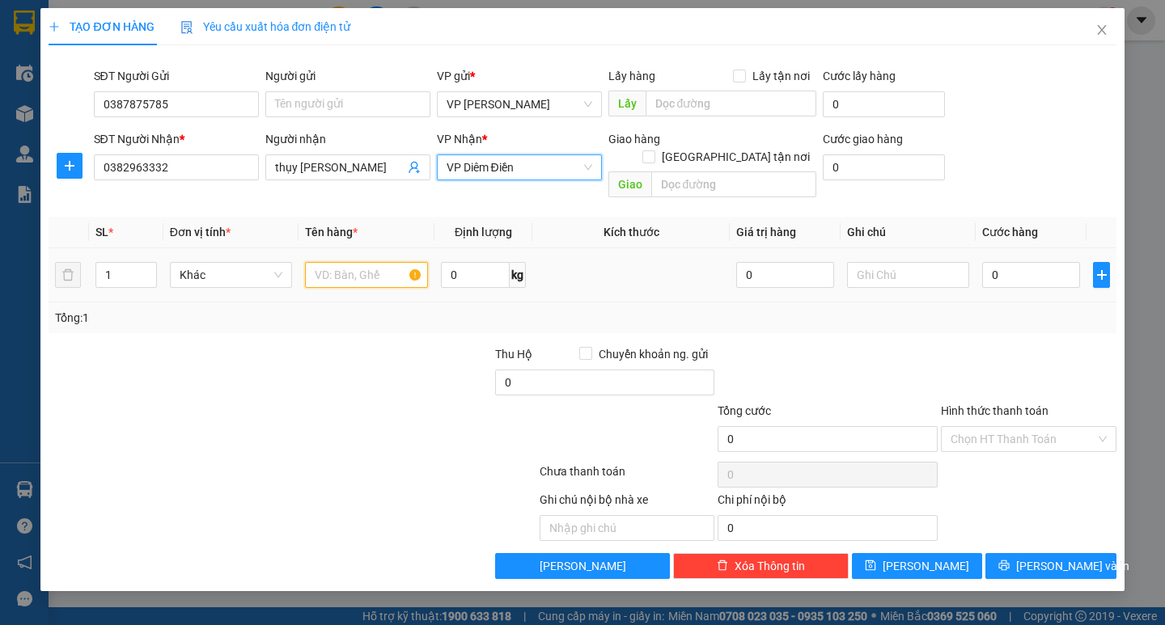
click at [368, 262] on input "text" at bounding box center [366, 275] width 122 height 26
type input "1 hộp đt"
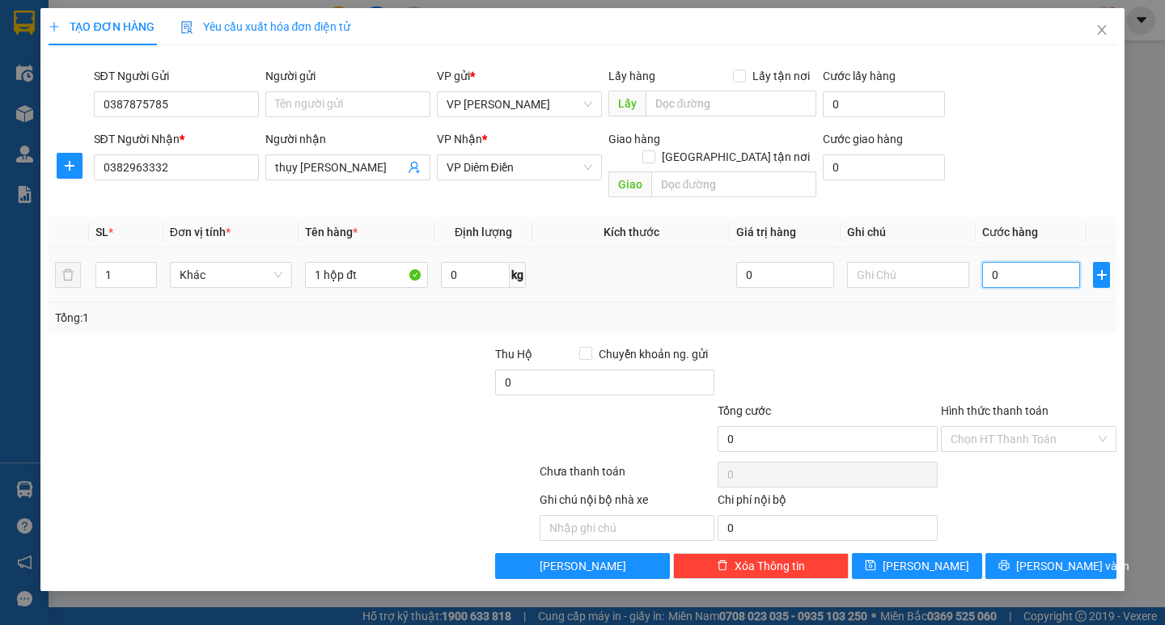
click at [1013, 265] on input "0" at bounding box center [1031, 275] width 98 height 26
click at [993, 265] on input "0" at bounding box center [1031, 275] width 98 height 26
type input "50"
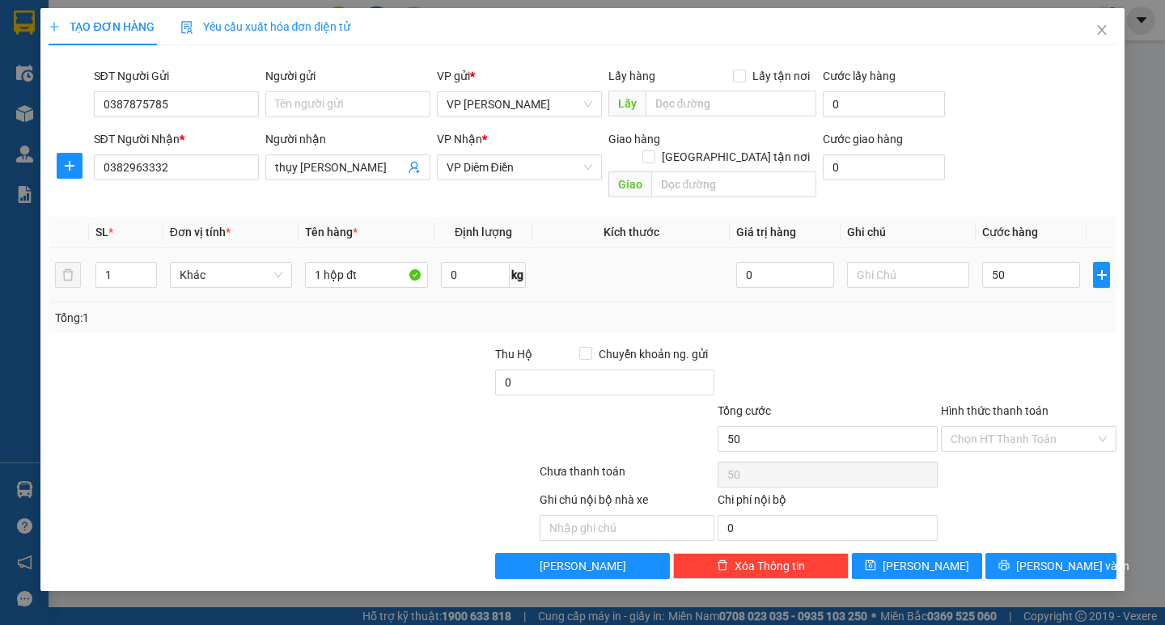
click at [1003, 312] on div "Tổng: 1" at bounding box center [582, 318] width 1067 height 31
type input "50.000"
click at [1050, 557] on span "[PERSON_NAME] và In" at bounding box center [1072, 566] width 113 height 18
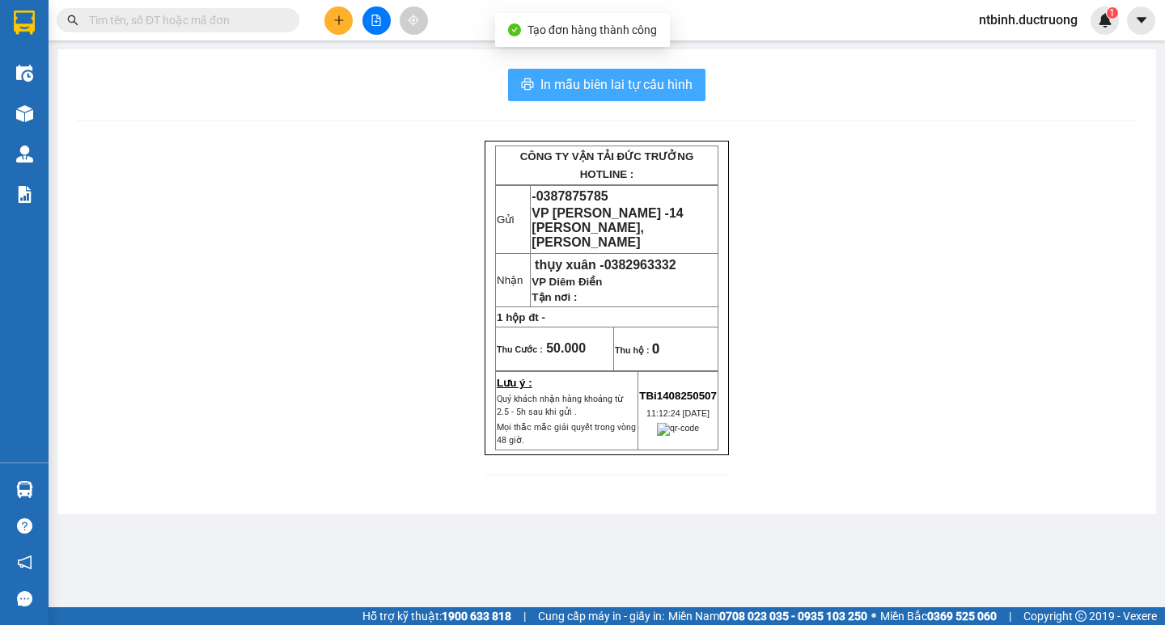
click at [580, 83] on span "In mẫu biên lai tự cấu hình" at bounding box center [616, 84] width 152 height 20
